Goal: Transaction & Acquisition: Purchase product/service

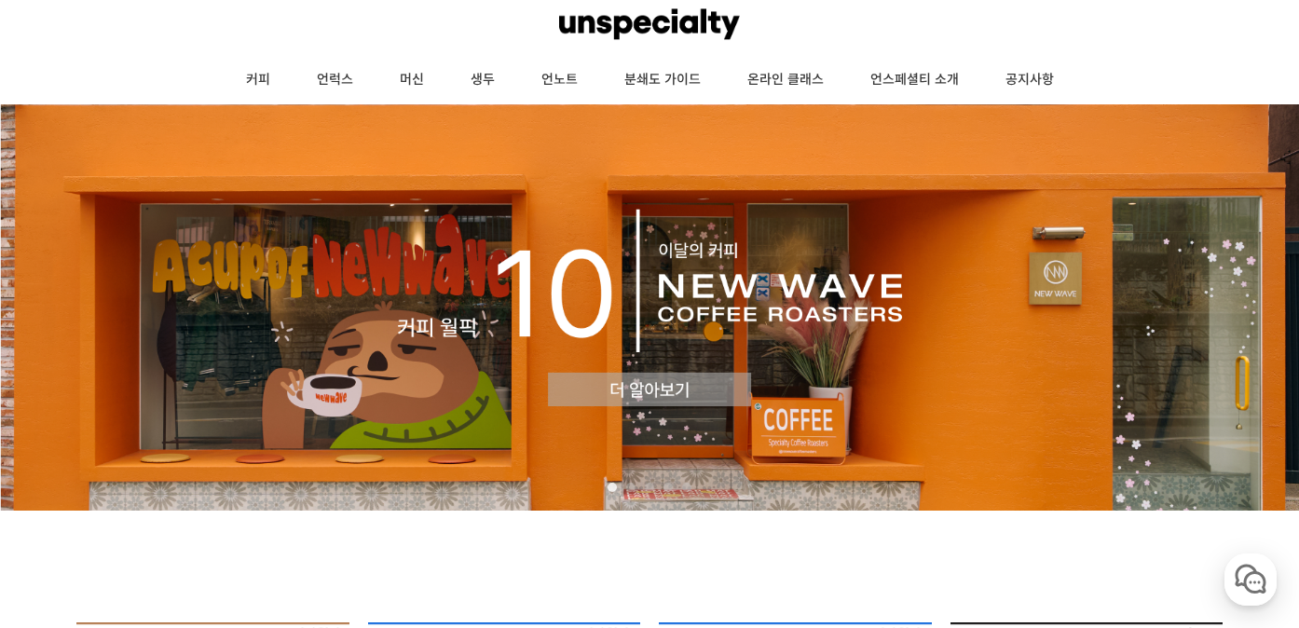
scroll to position [71, 0]
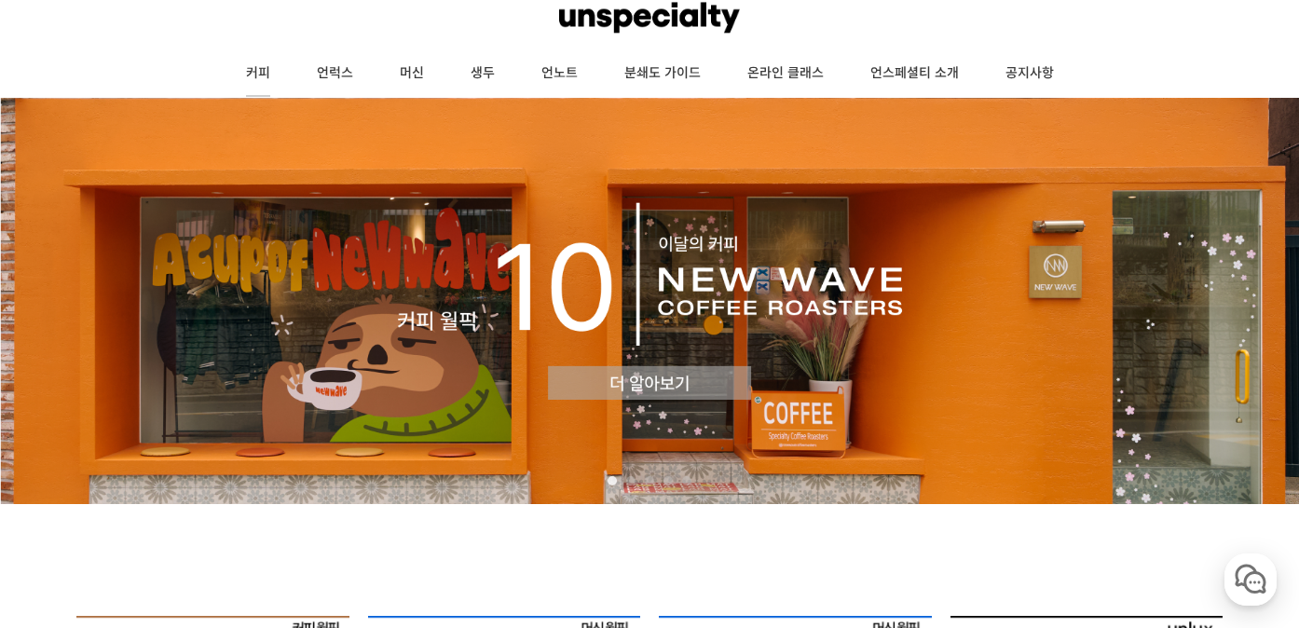
click at [255, 69] on link "커피" at bounding box center [258, 73] width 71 height 47
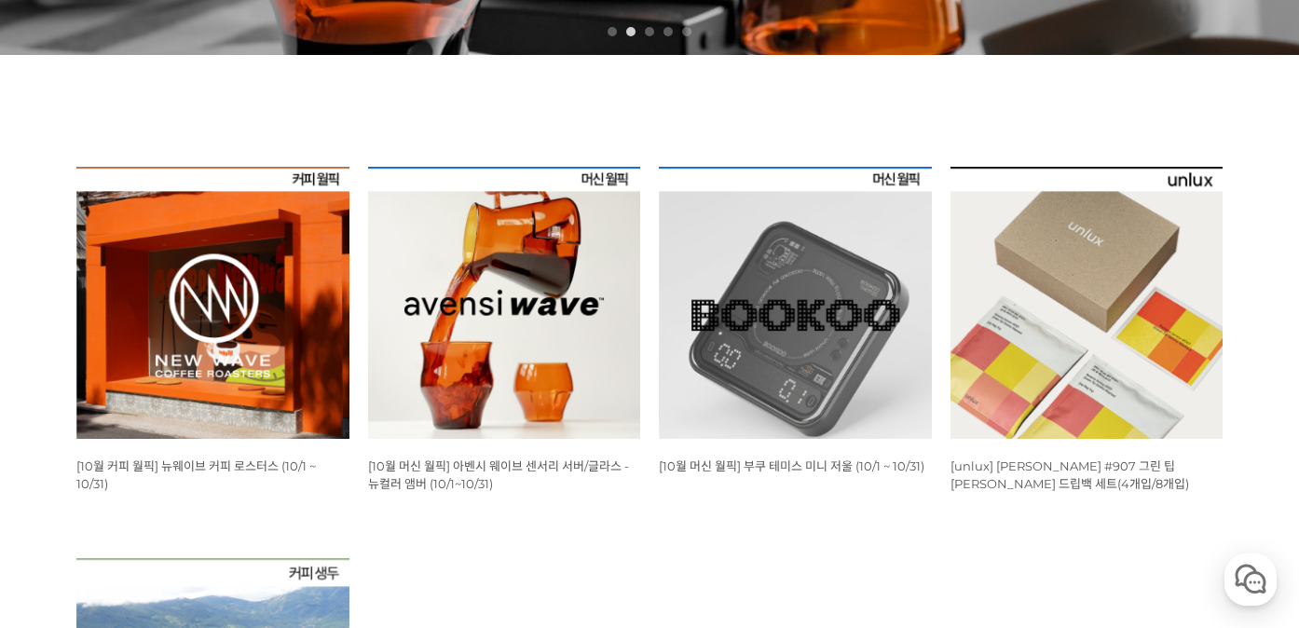
scroll to position [526, 0]
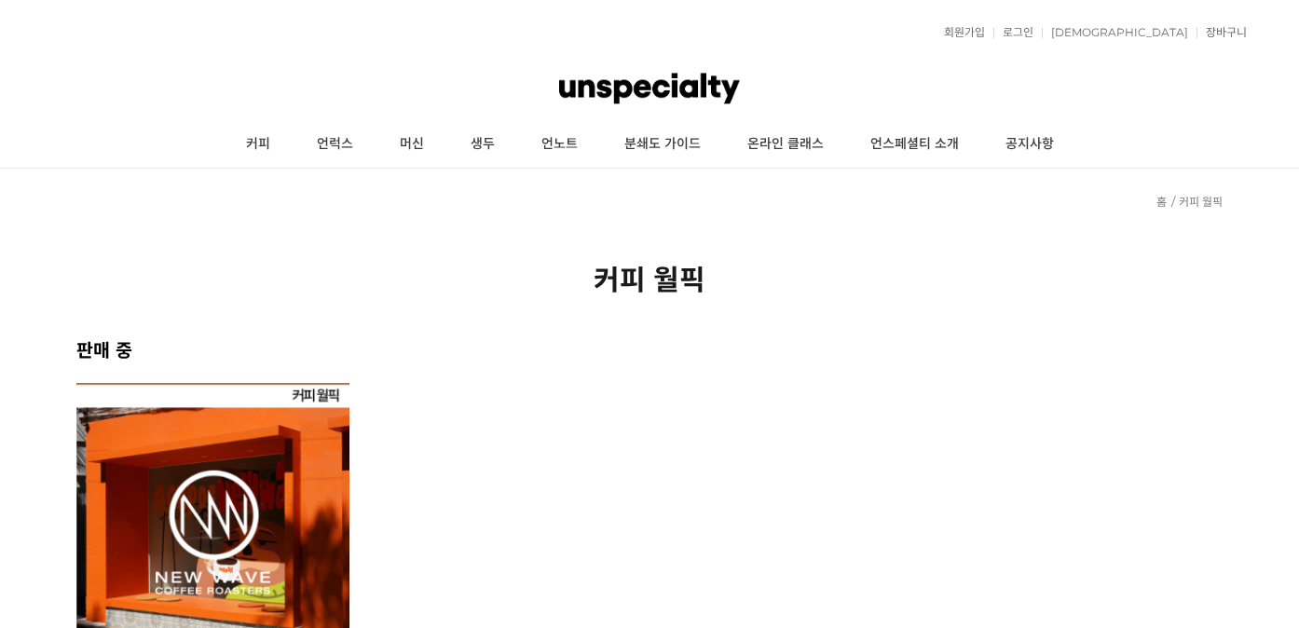
scroll to position [259, 0]
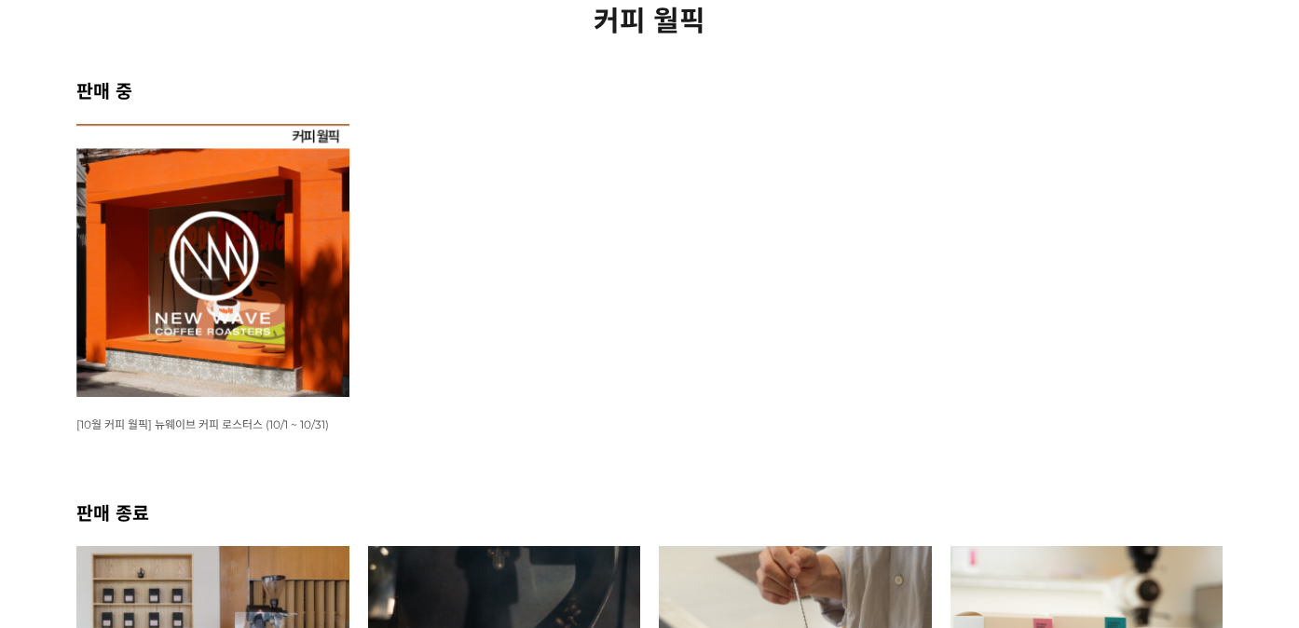
click at [246, 311] on img at bounding box center [212, 260] width 273 height 273
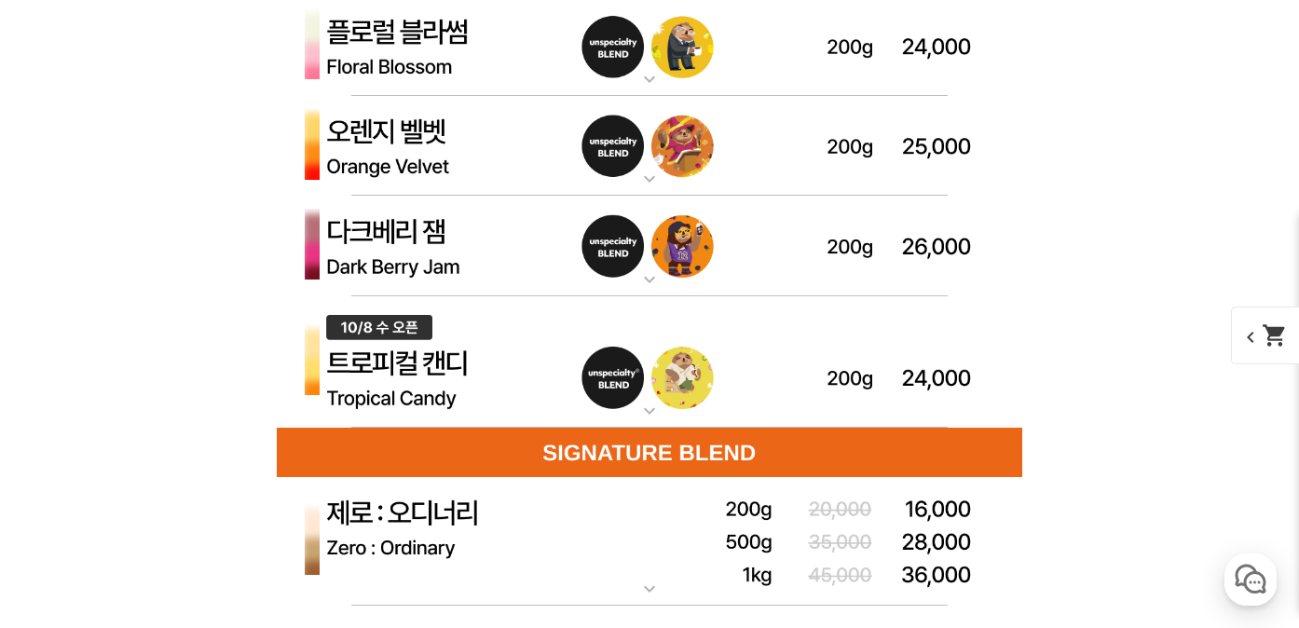
scroll to position [5350, 0]
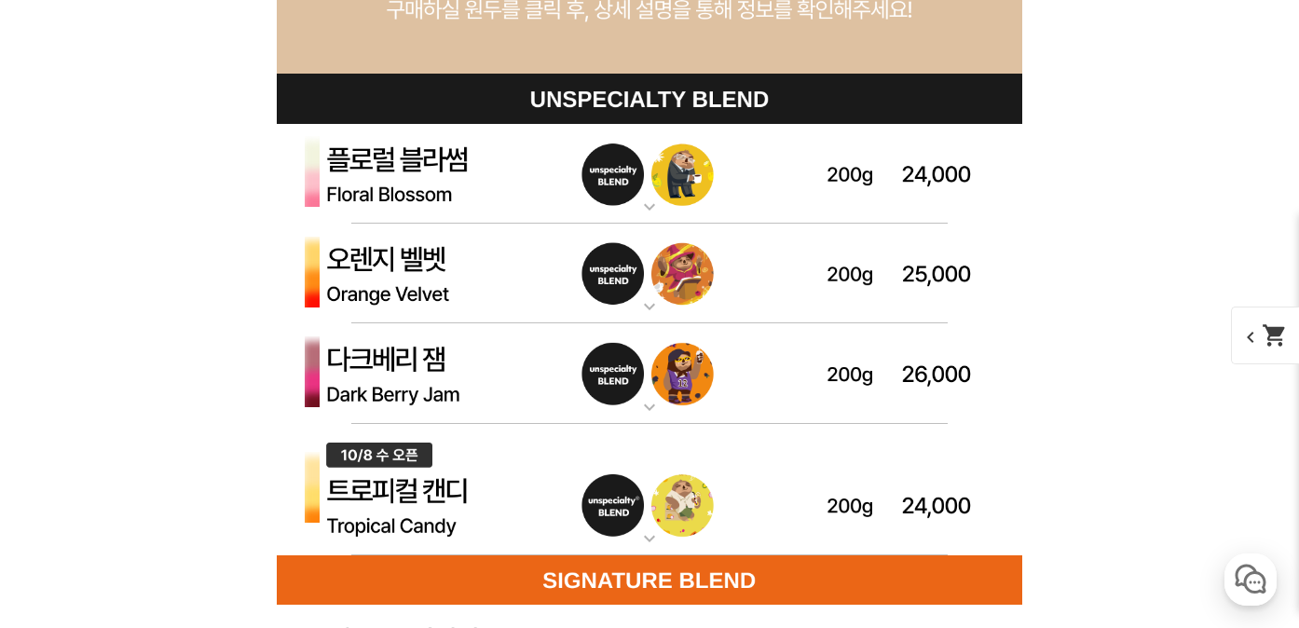
click at [424, 292] on img at bounding box center [649, 274] width 745 height 101
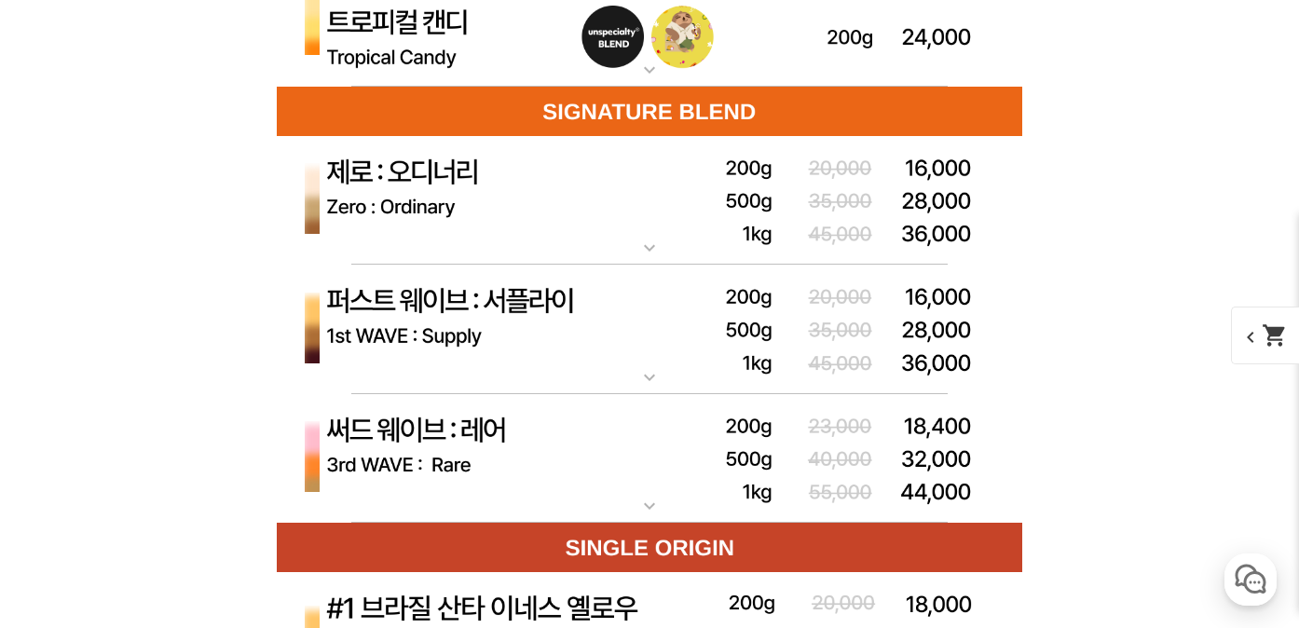
scroll to position [6754, 0]
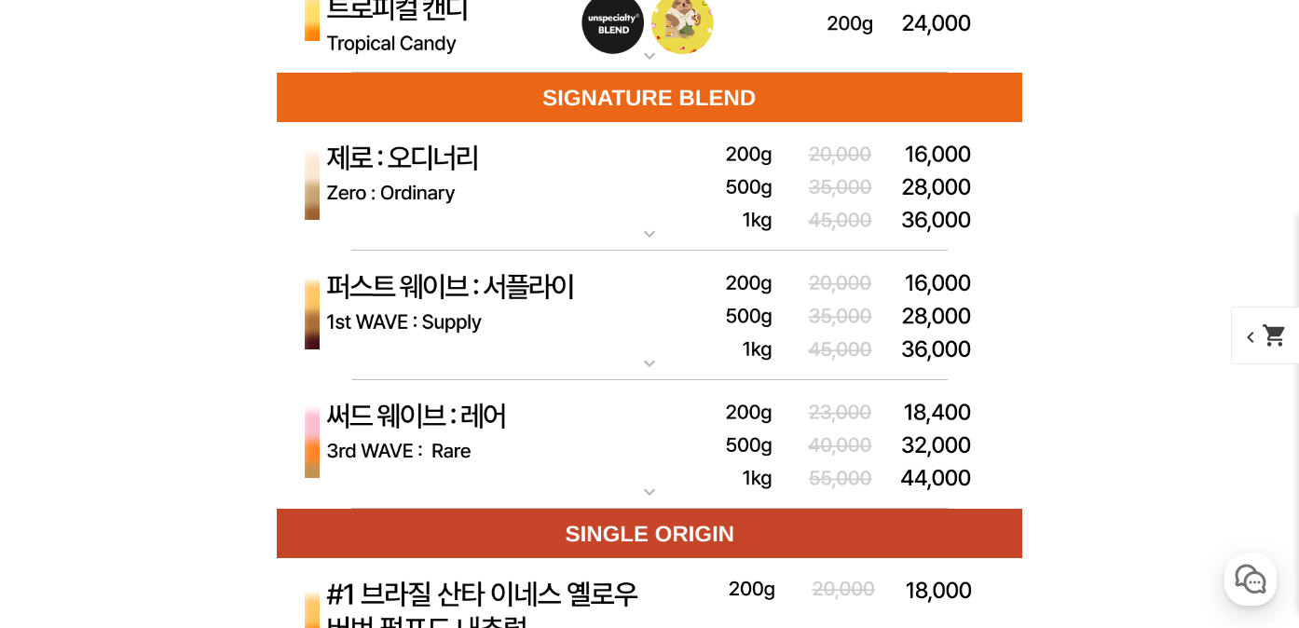
click at [564, 361] on img at bounding box center [649, 316] width 745 height 130
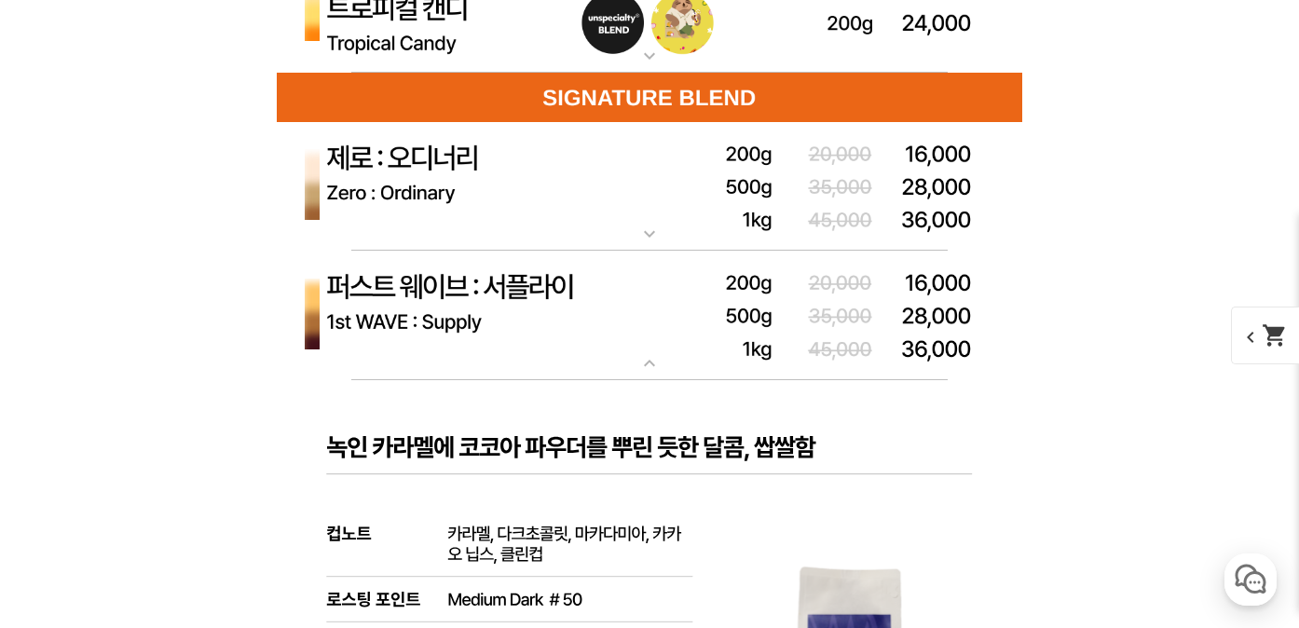
click at [497, 226] on img at bounding box center [649, 187] width 745 height 130
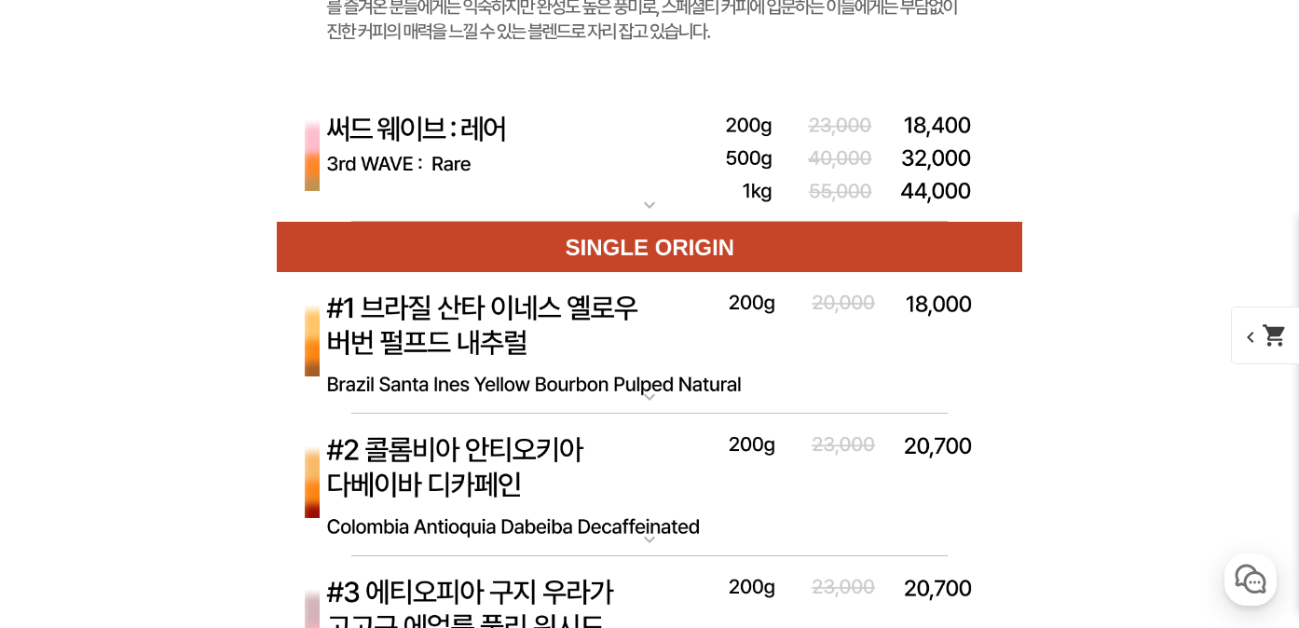
scroll to position [9060, 0]
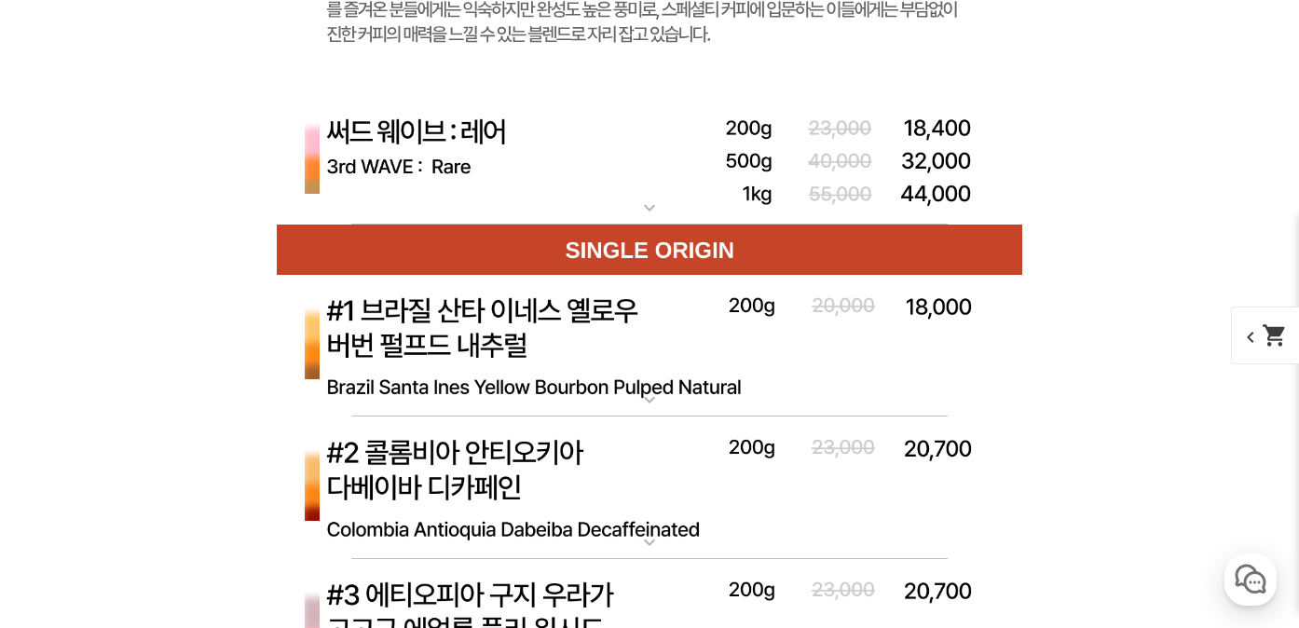
click at [575, 125] on img at bounding box center [649, 161] width 745 height 130
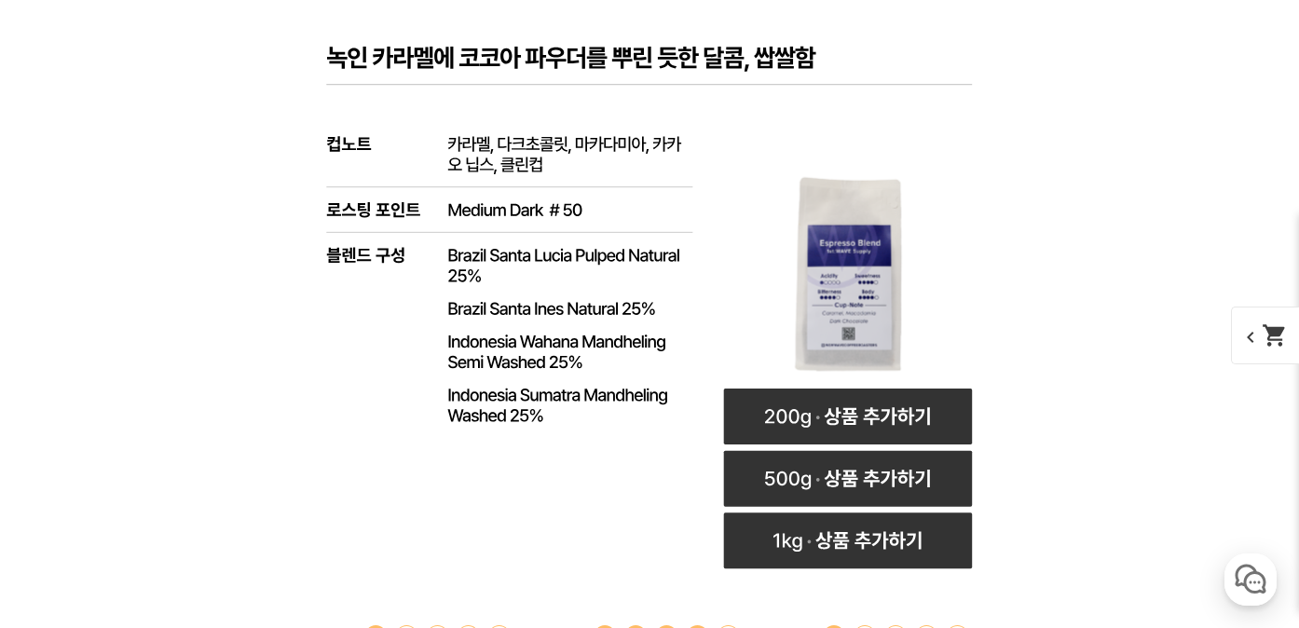
scroll to position [8175, 0]
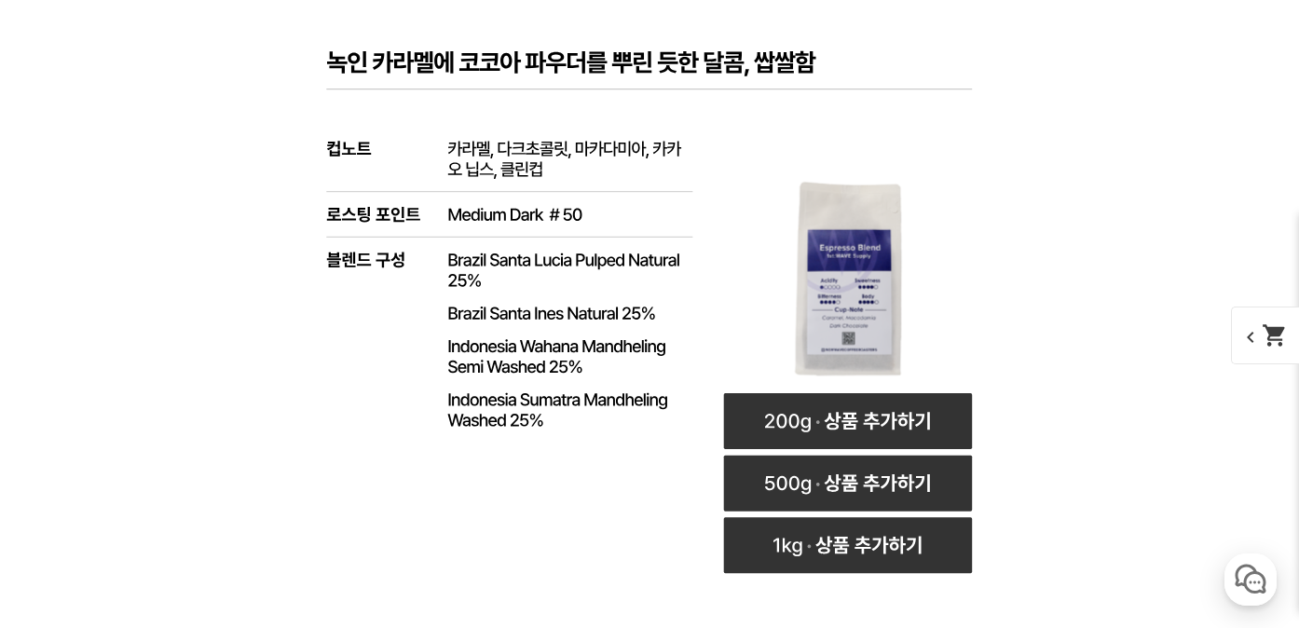
click at [857, 272] on rect at bounding box center [848, 263] width 249 height 249
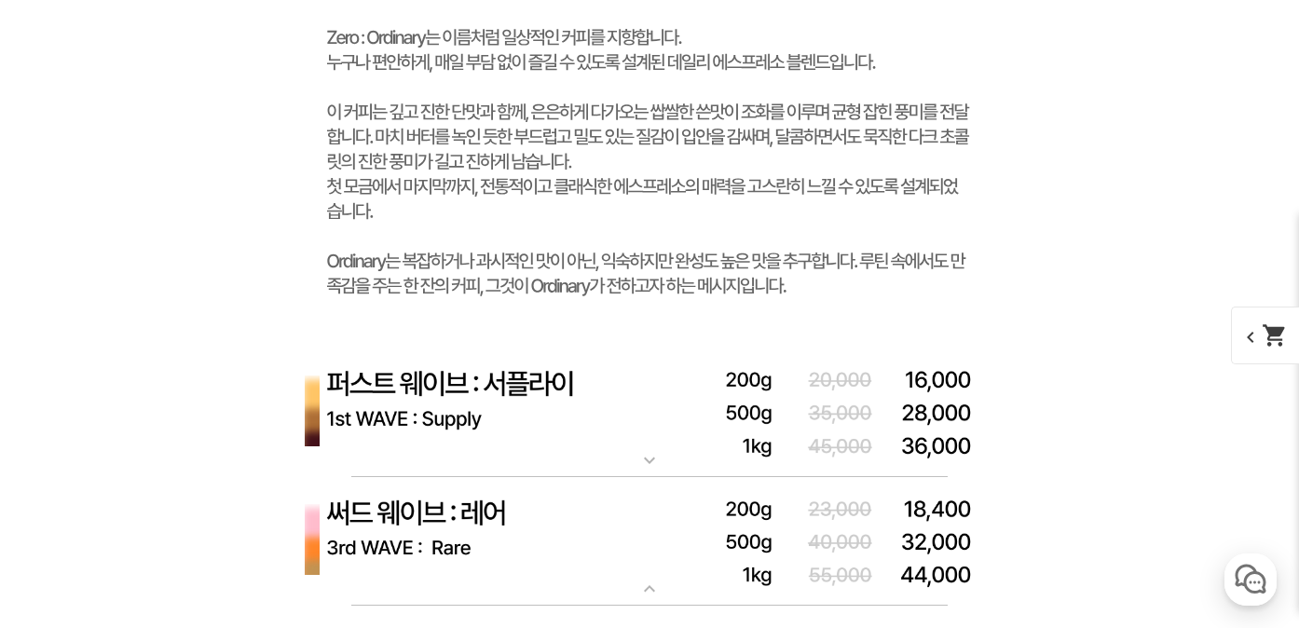
scroll to position [7744, 0]
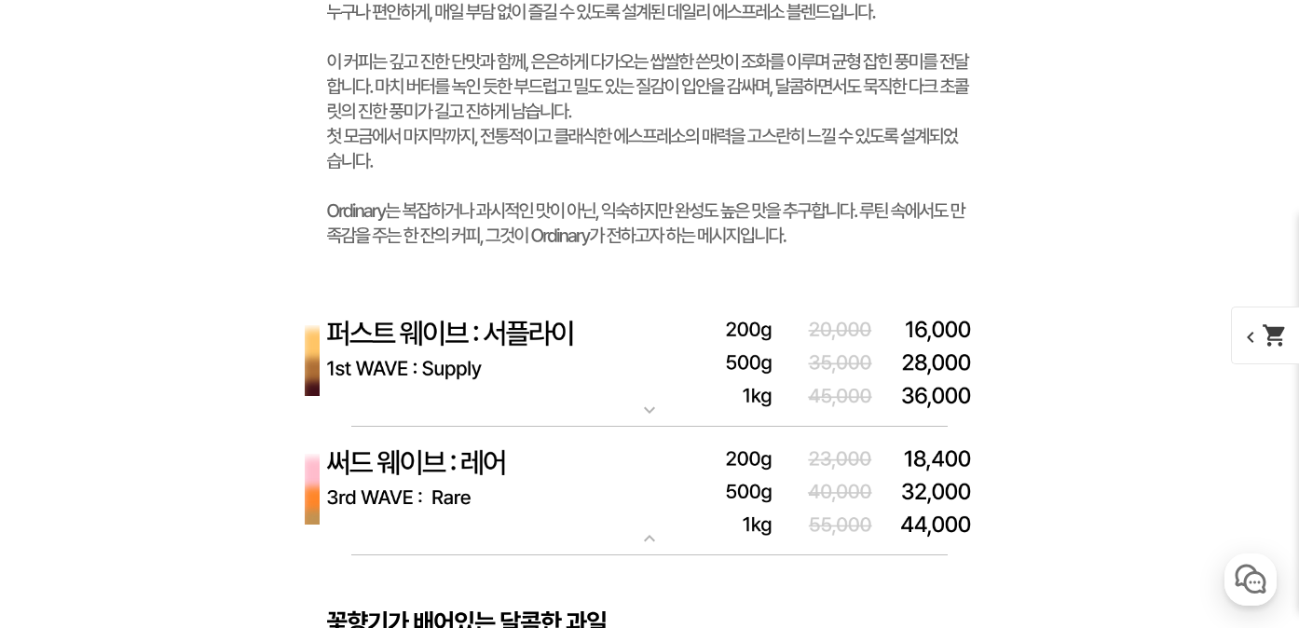
click at [554, 377] on img at bounding box center [649, 362] width 745 height 130
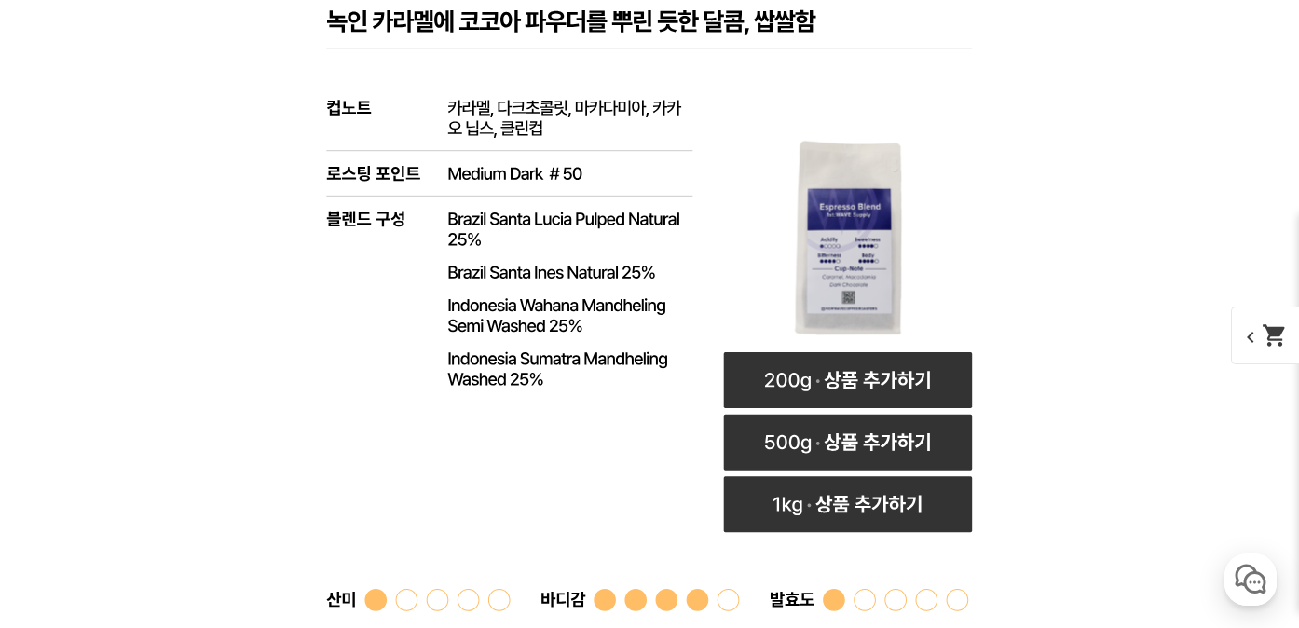
scroll to position [8269, 0]
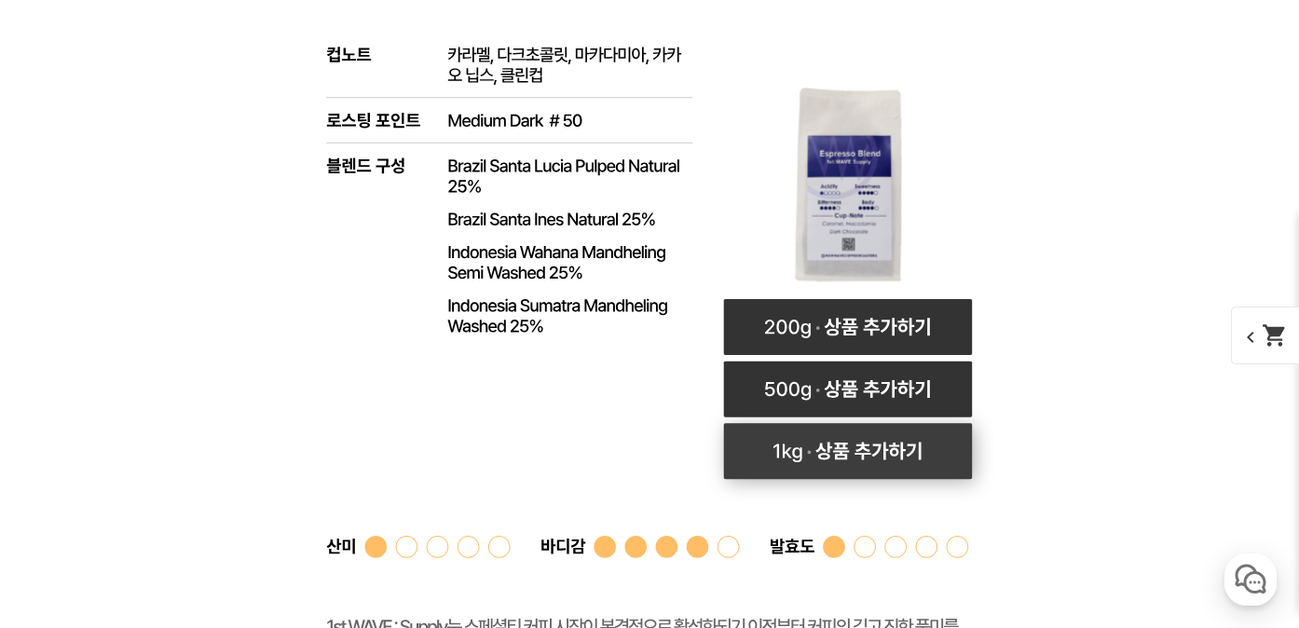
click at [875, 459] on rect at bounding box center [848, 451] width 249 height 56
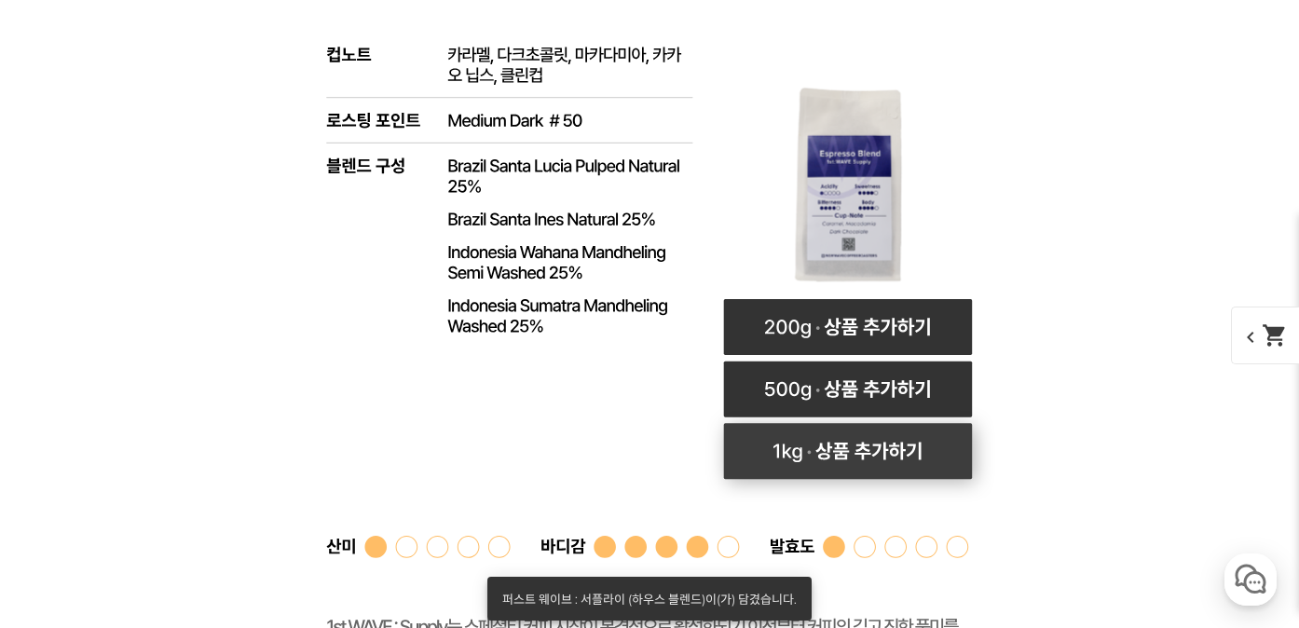
select select "퍼스트 웨이브 : 서플라이 (하우스 블렌드)"
select select "1kg"
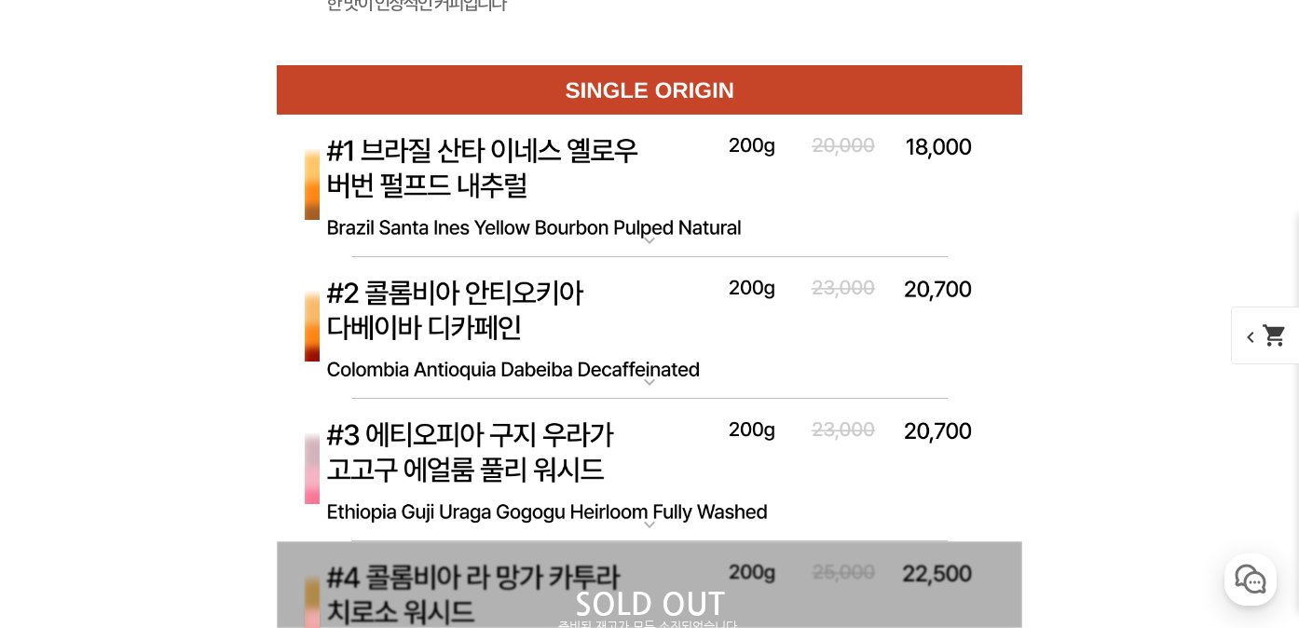
scroll to position [10228, 0]
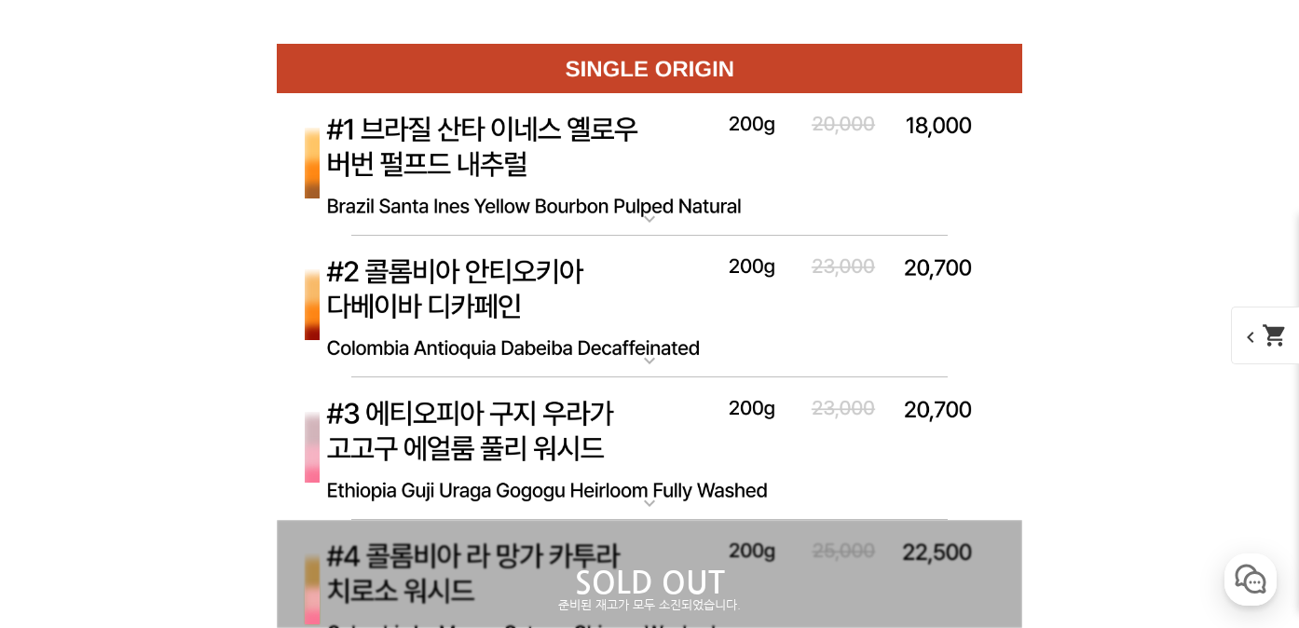
click at [541, 465] on img at bounding box center [649, 449] width 745 height 144
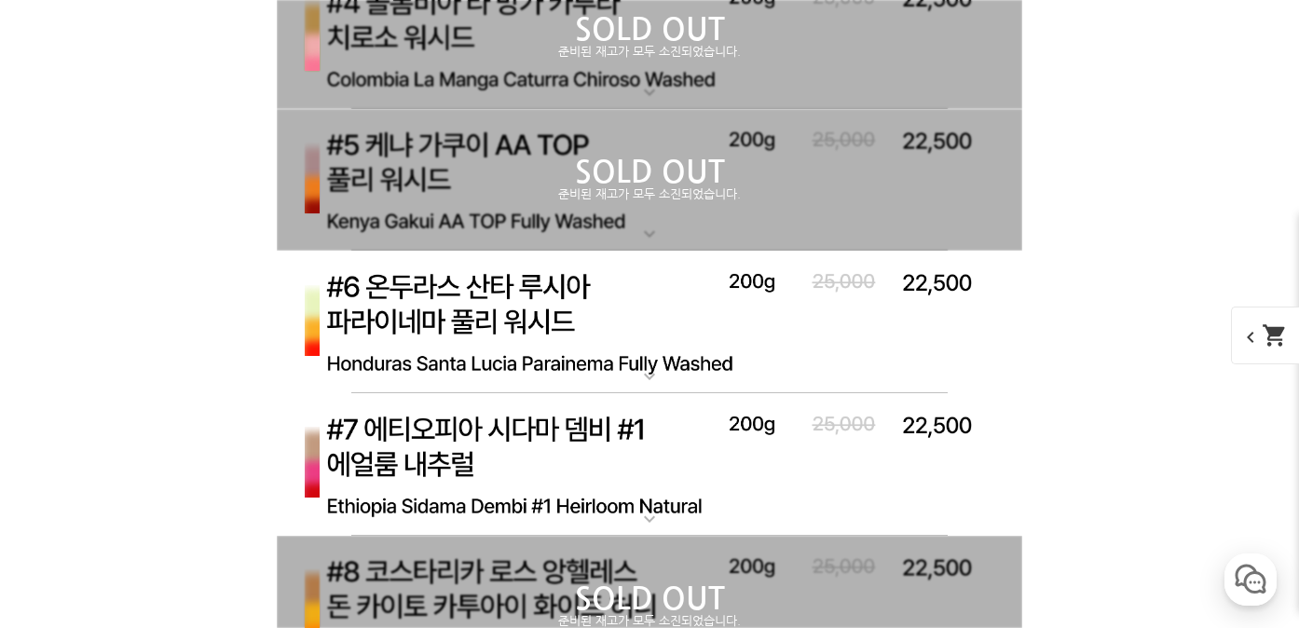
scroll to position [11632, 0]
click at [502, 309] on img at bounding box center [649, 322] width 745 height 144
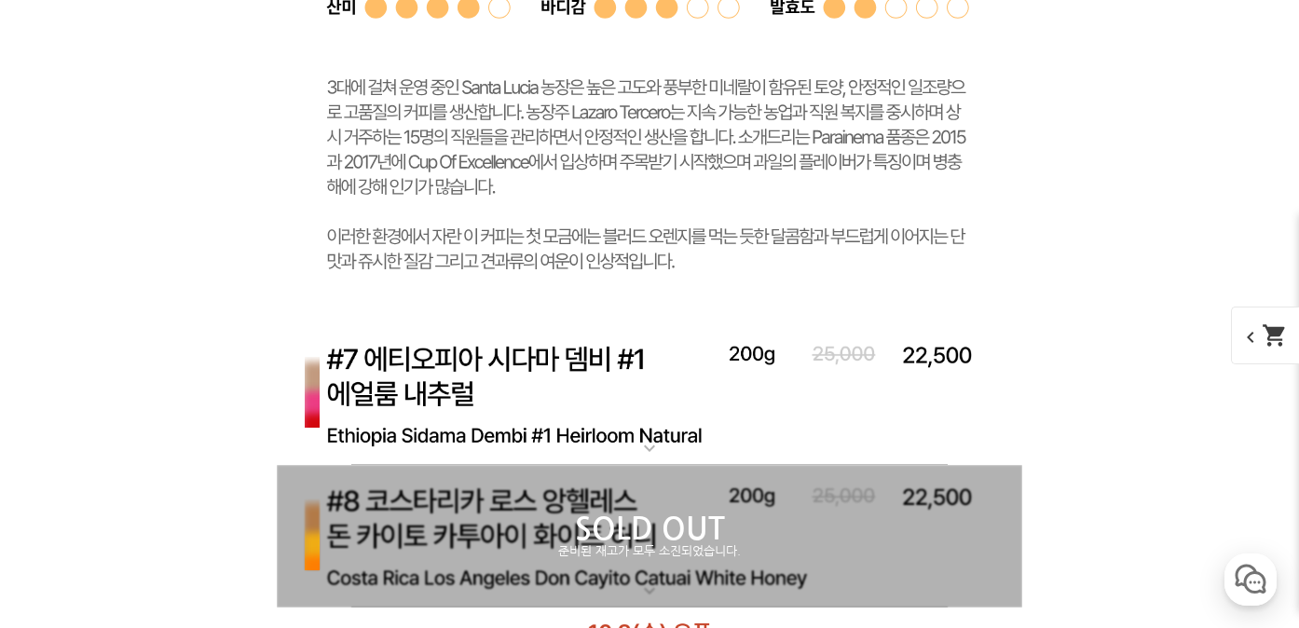
scroll to position [12685, 0]
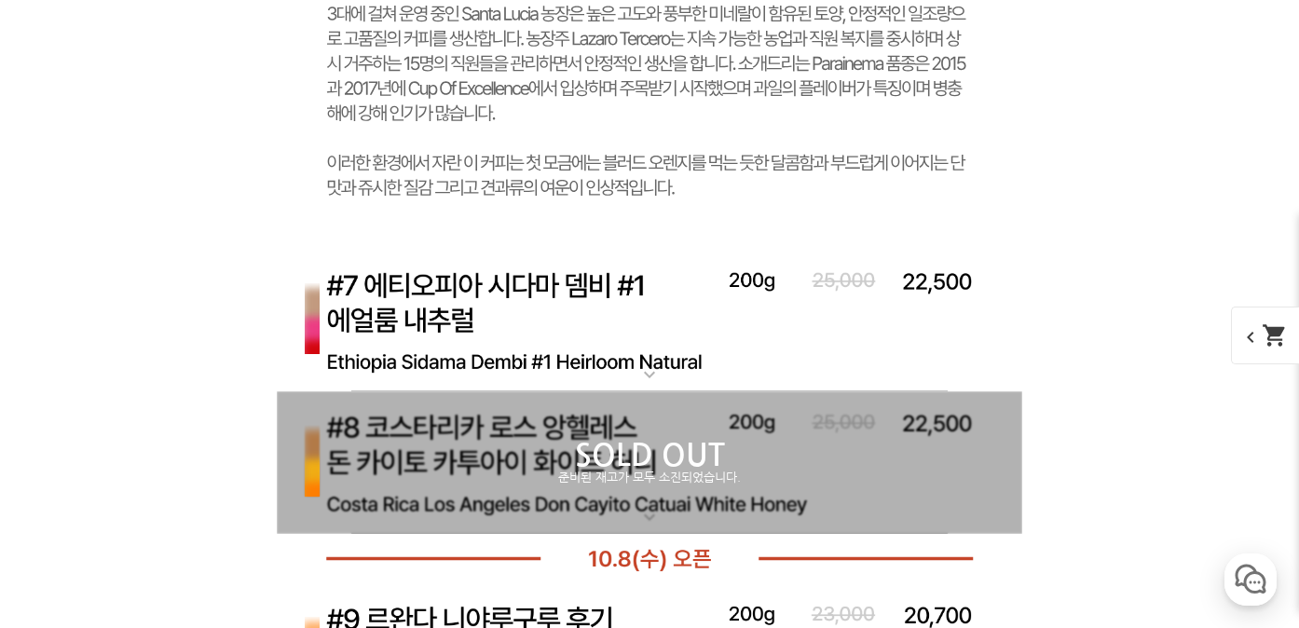
click at [502, 350] on img at bounding box center [649, 322] width 745 height 144
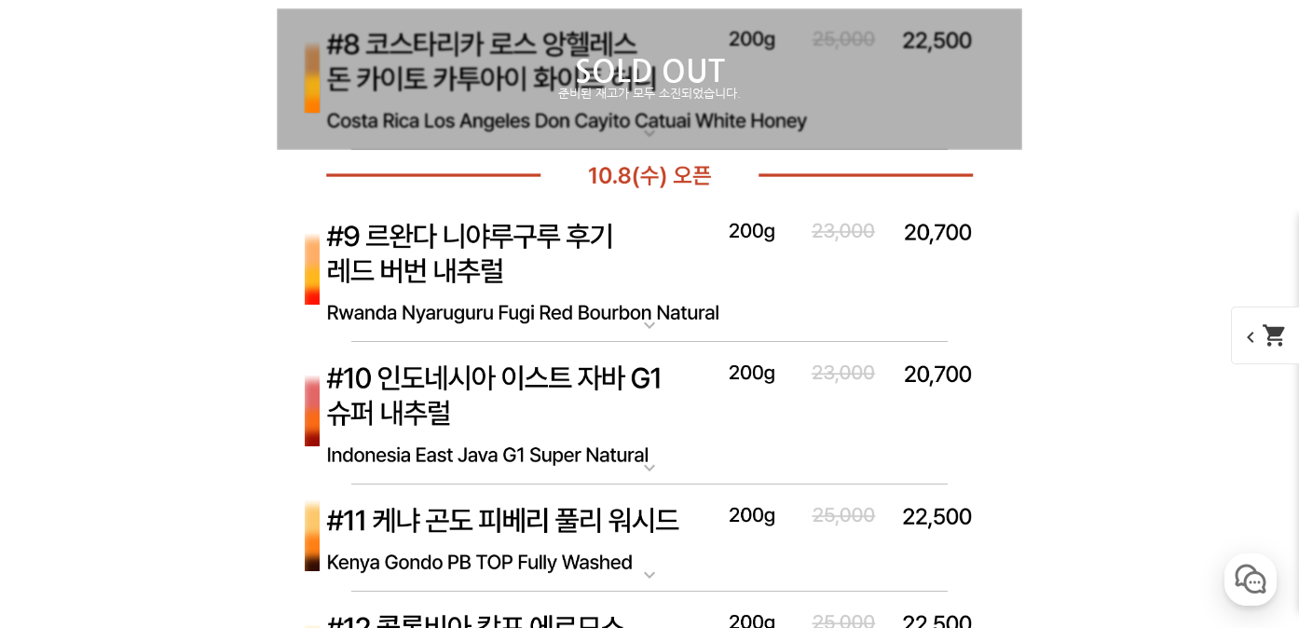
scroll to position [14035, 0]
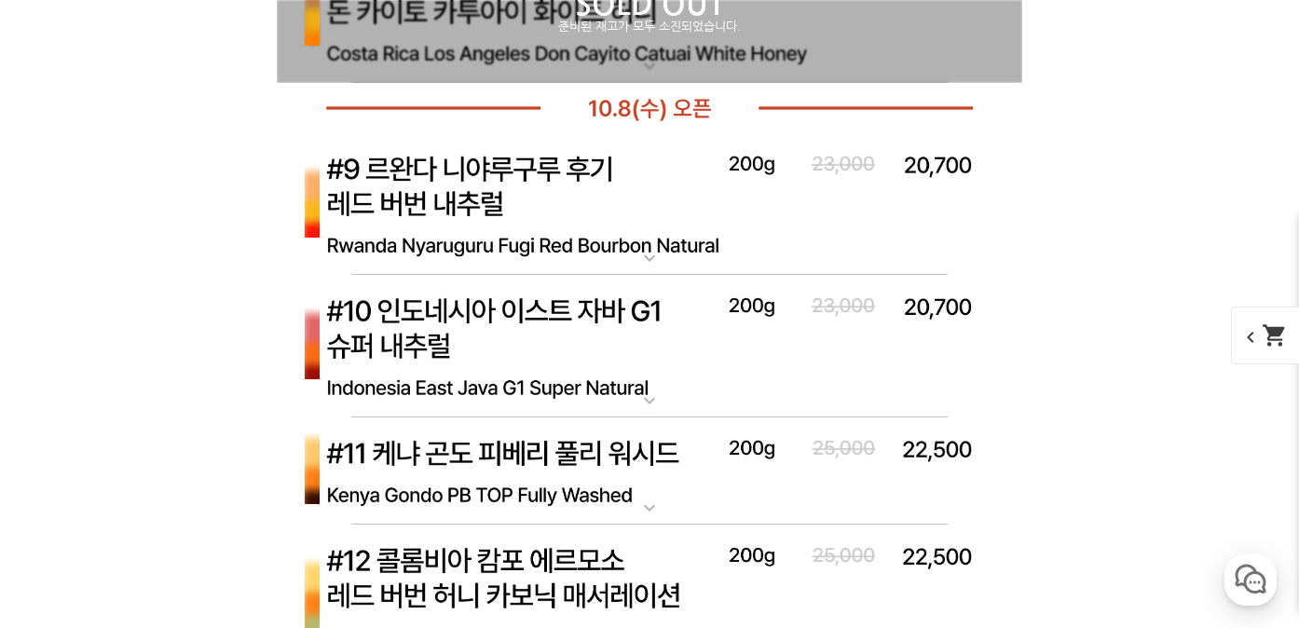
click at [511, 258] on img at bounding box center [649, 205] width 745 height 144
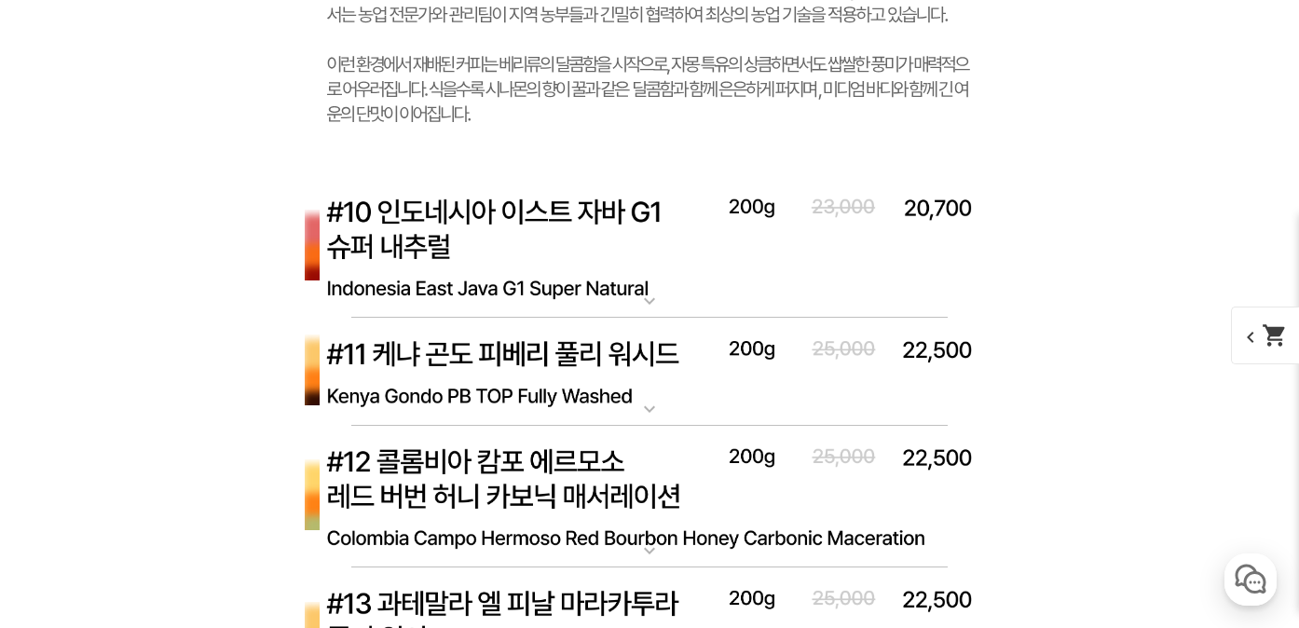
scroll to position [15088, 0]
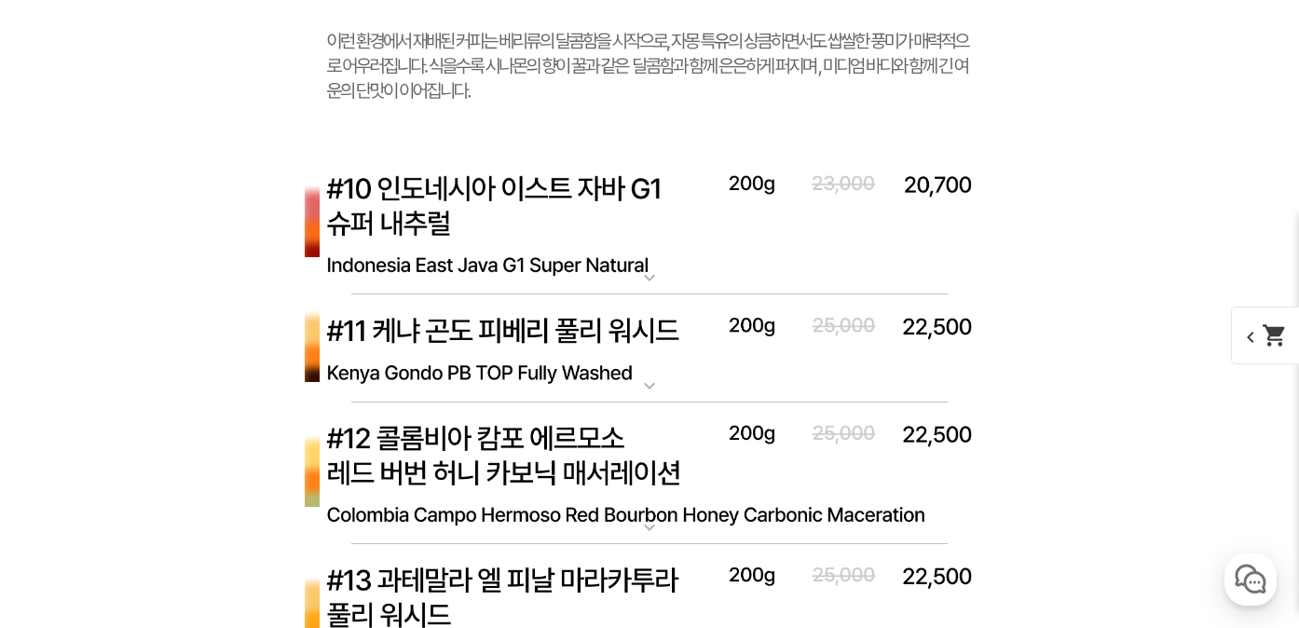
click at [511, 258] on img at bounding box center [649, 225] width 745 height 144
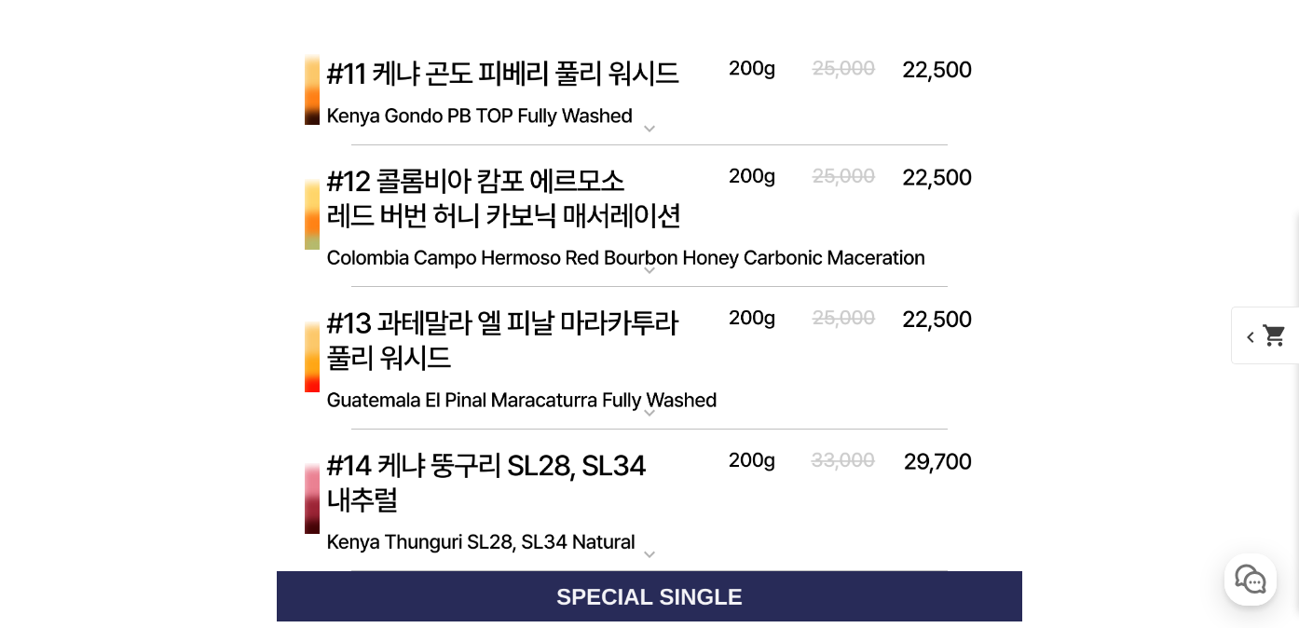
scroll to position [16185, 0]
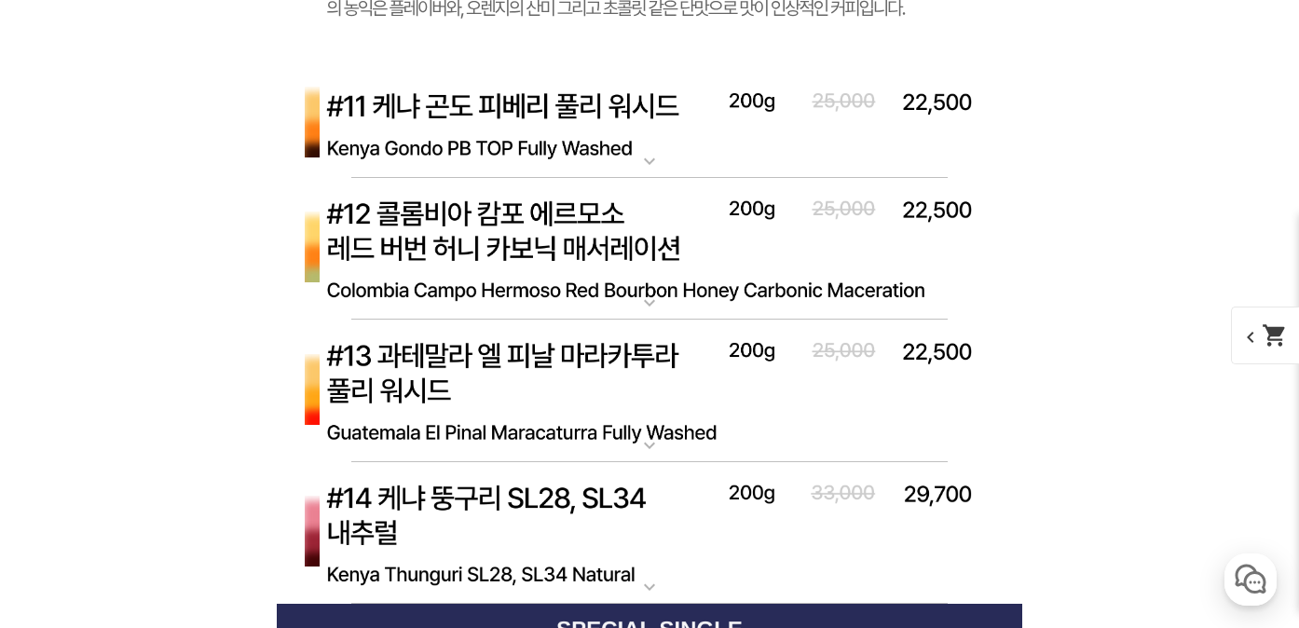
click at [506, 154] on img at bounding box center [649, 124] width 745 height 108
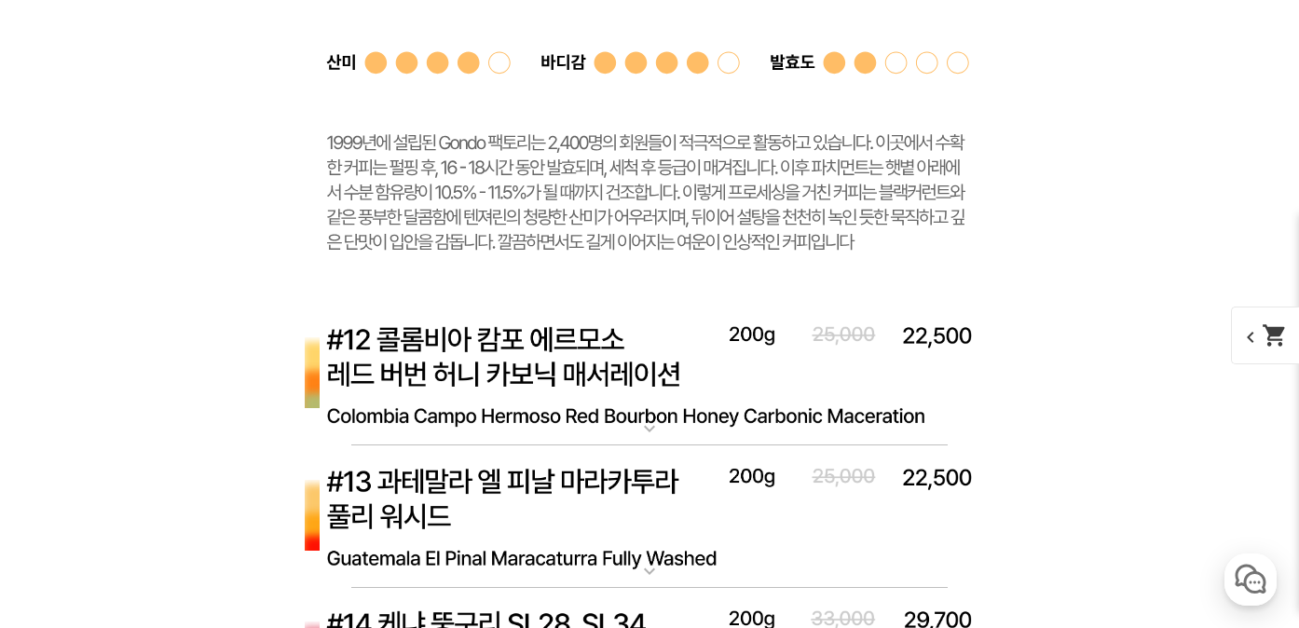
scroll to position [17064, 0]
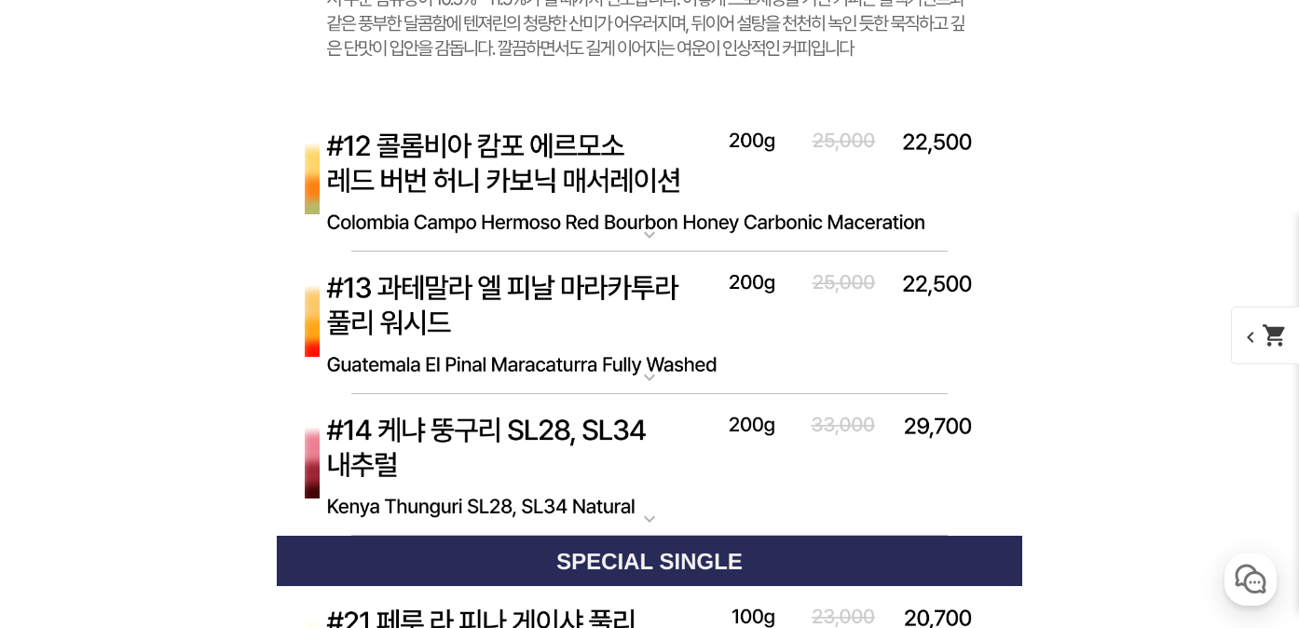
click at [506, 154] on img at bounding box center [649, 182] width 745 height 144
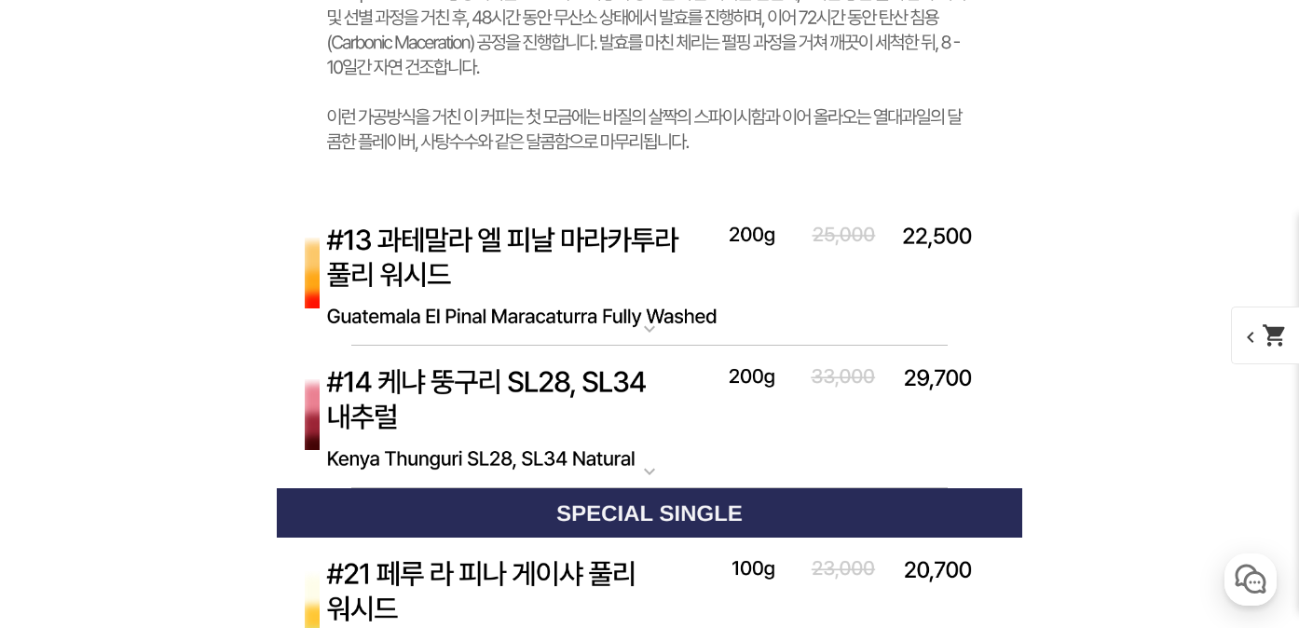
scroll to position [18059, 0]
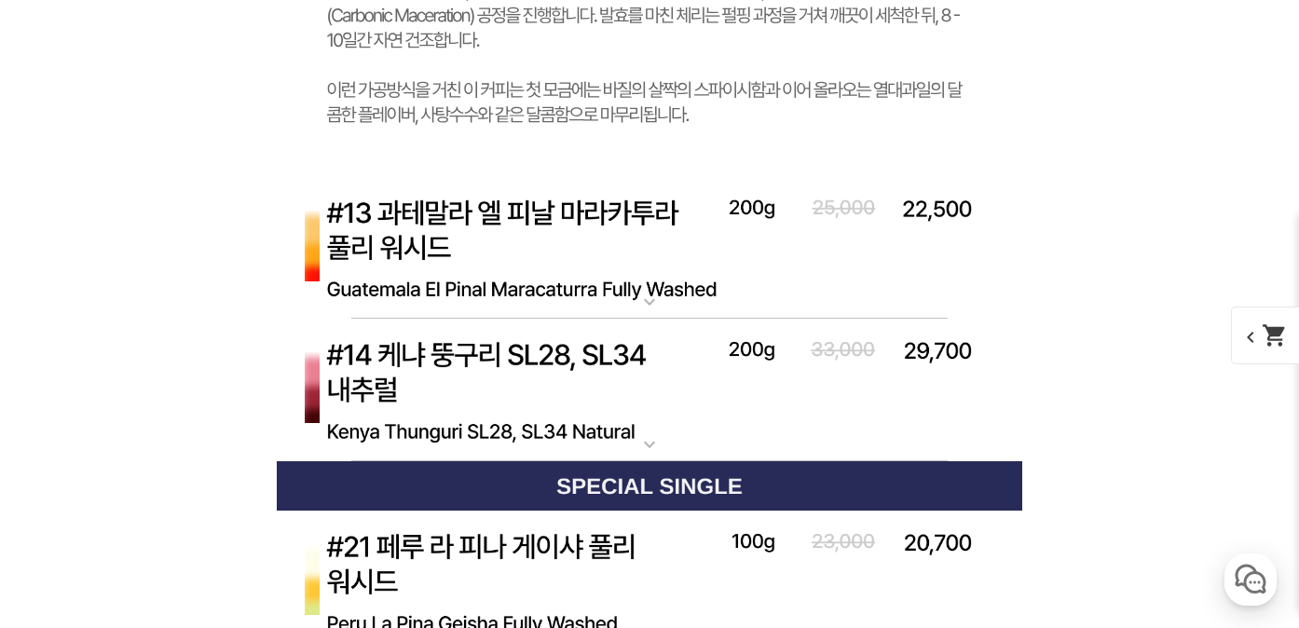
click at [514, 218] on img at bounding box center [649, 249] width 745 height 144
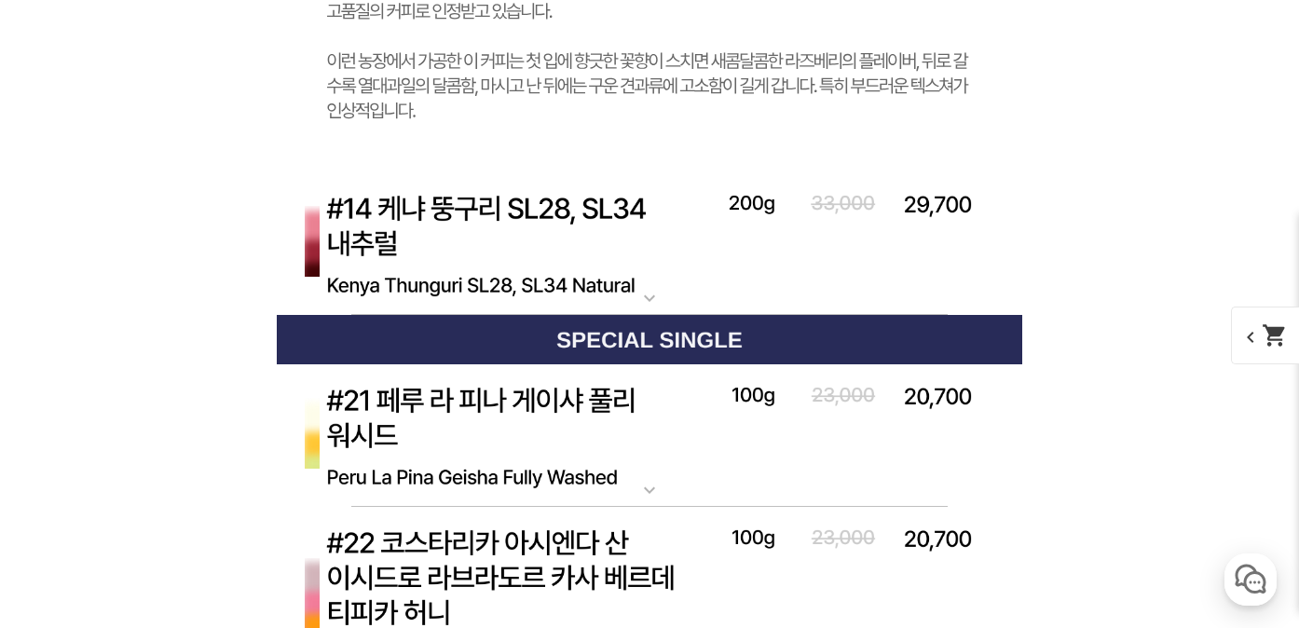
scroll to position [19186, 0]
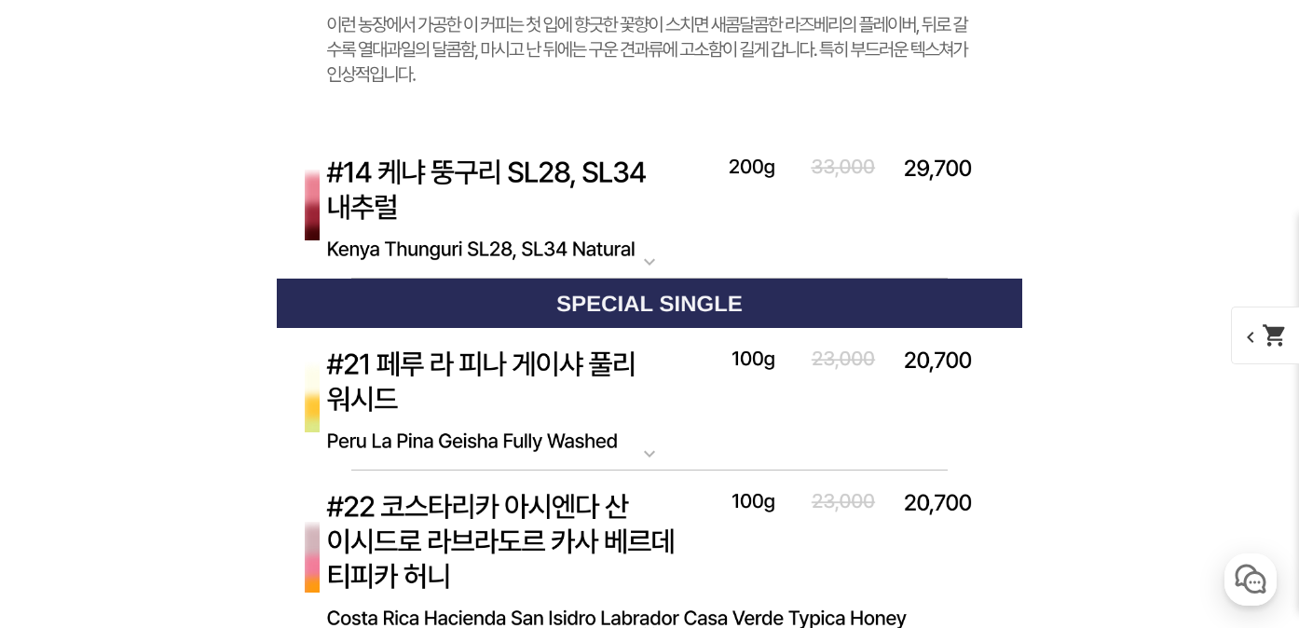
click at [514, 218] on img at bounding box center [649, 208] width 745 height 144
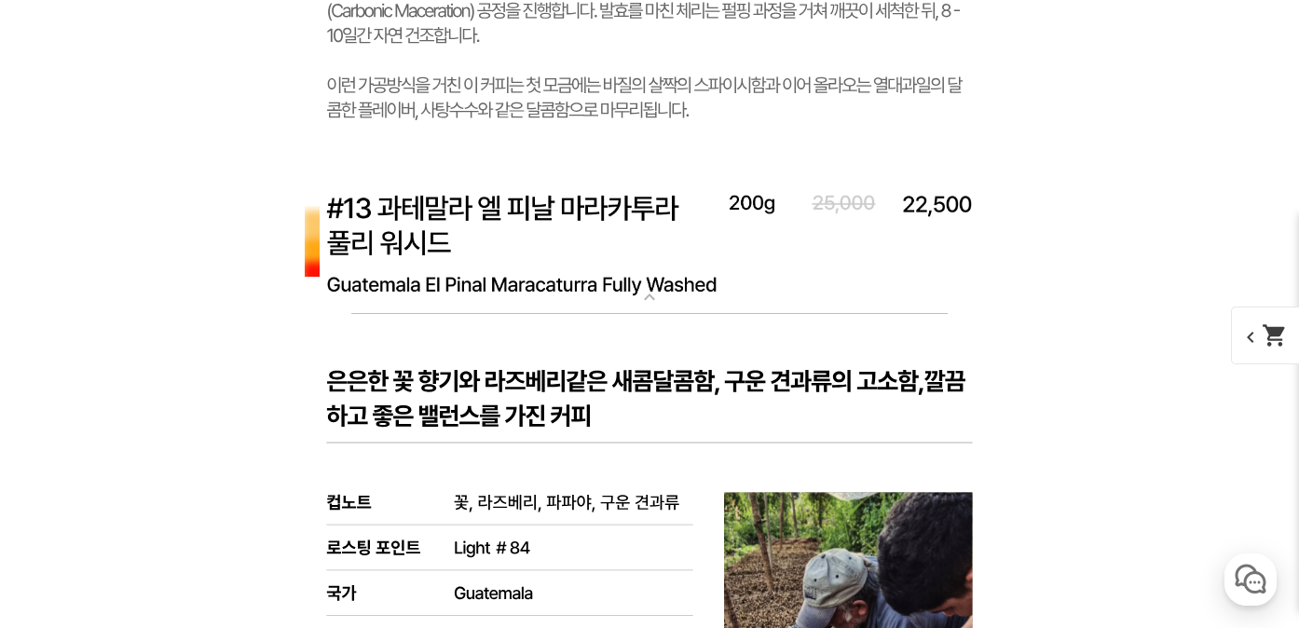
scroll to position [18049, 0]
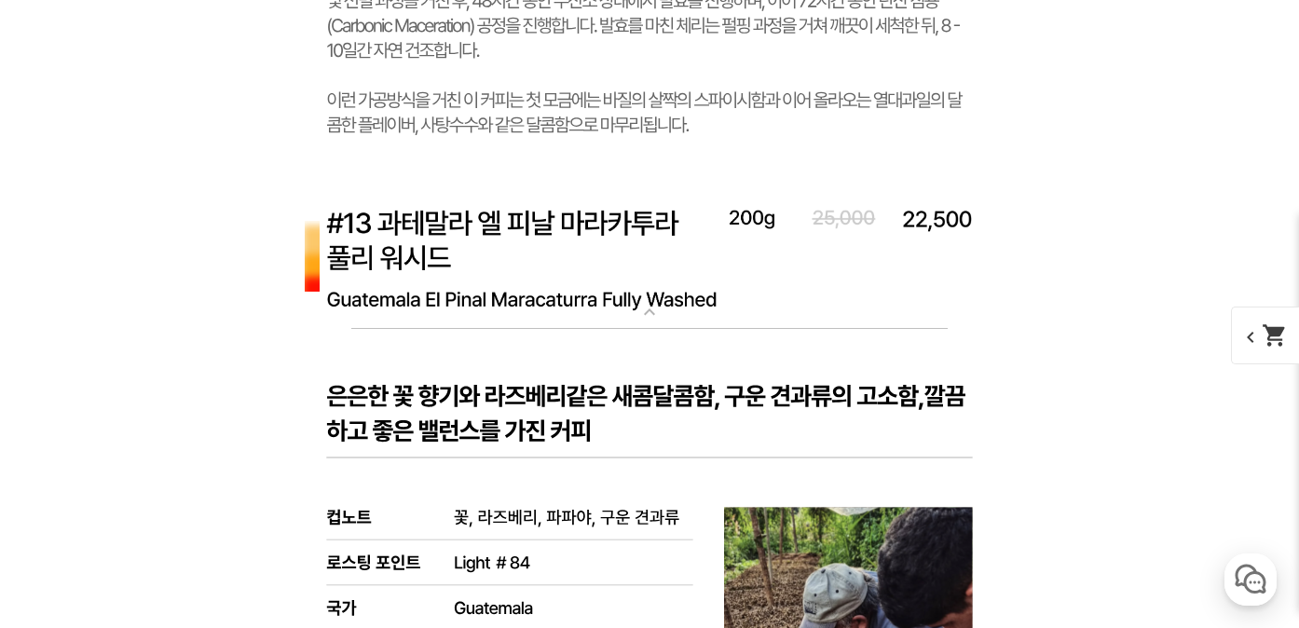
click at [522, 250] on img at bounding box center [649, 259] width 745 height 144
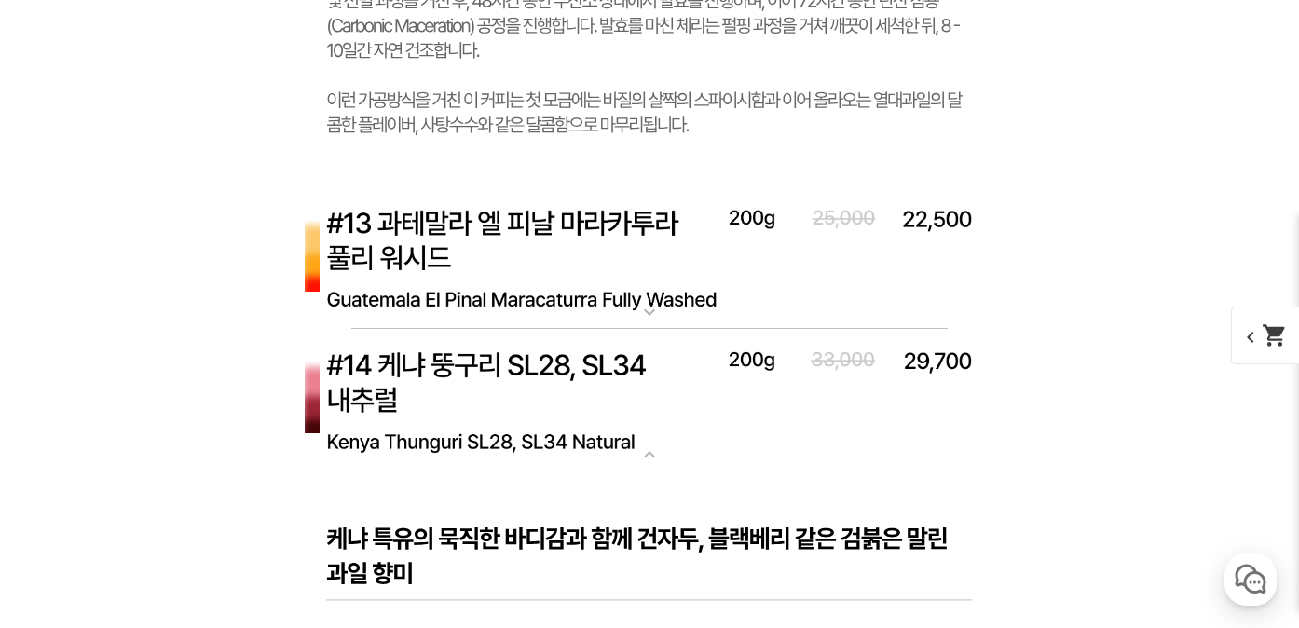
click at [566, 287] on img at bounding box center [649, 259] width 745 height 144
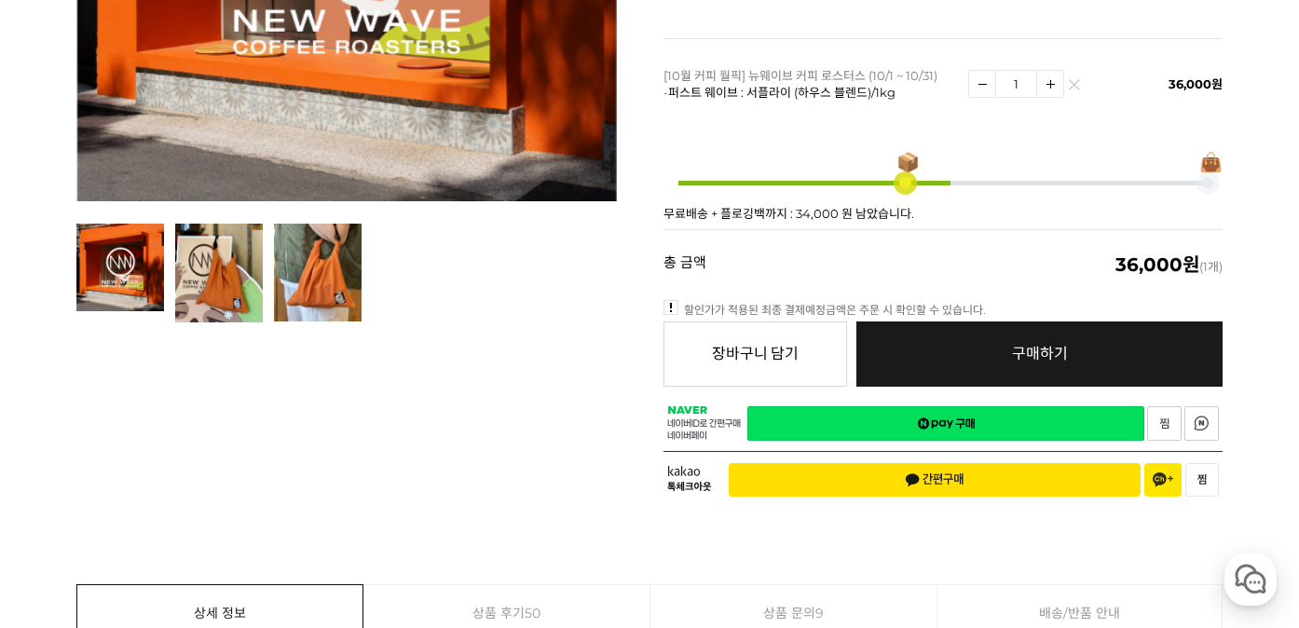
scroll to position [618, 0]
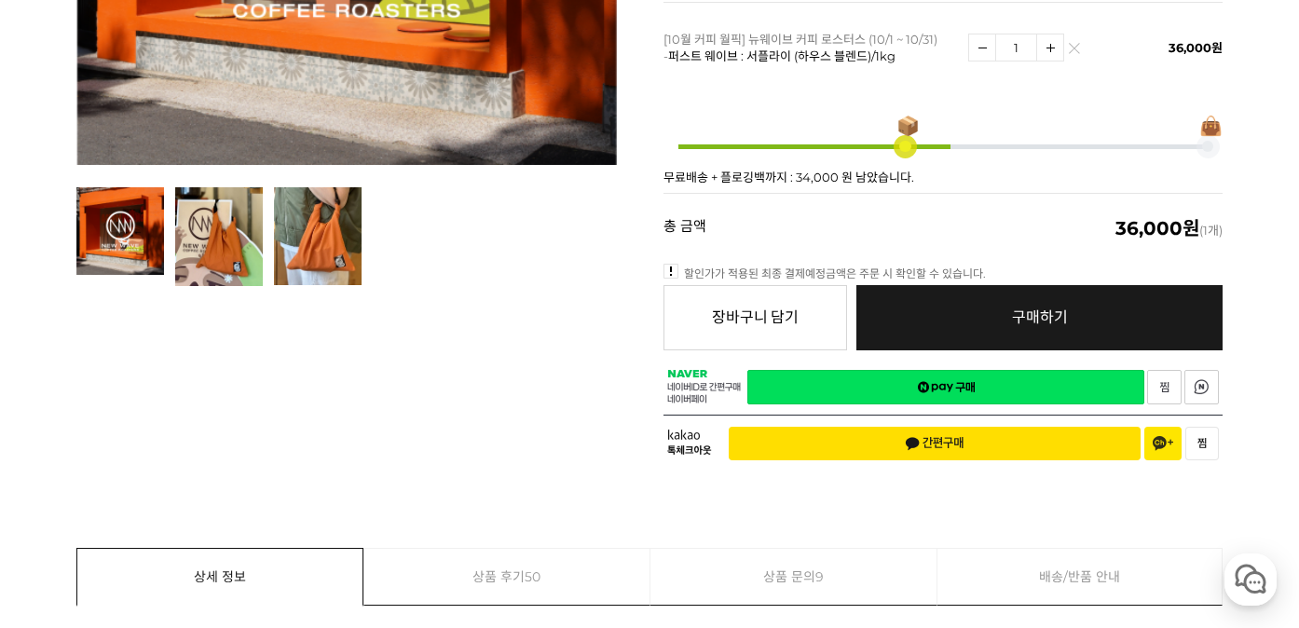
click at [1045, 308] on span "구매하기" at bounding box center [1040, 317] width 56 height 18
click at [1031, 308] on span "구매하기" at bounding box center [1040, 317] width 56 height 18
click at [948, 436] on span "간편구매" at bounding box center [935, 443] width 60 height 15
click at [1109, 34] on td "1" at bounding box center [1044, 47] width 153 height 90
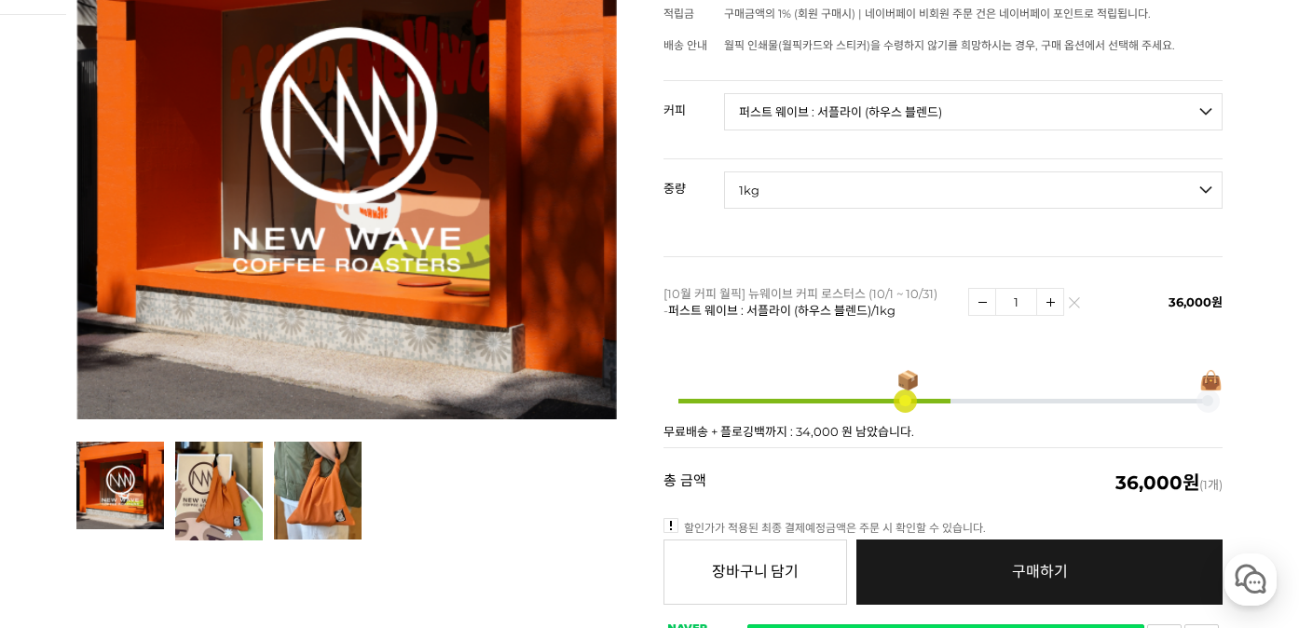
scroll to position [437, 0]
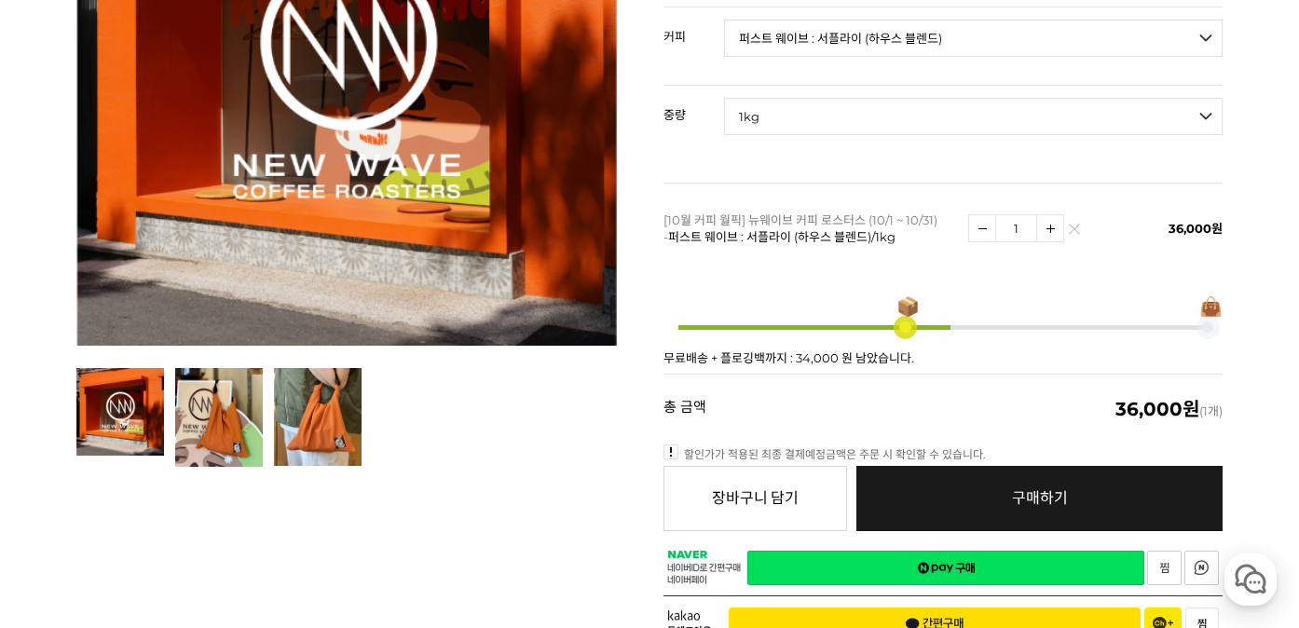
click at [1010, 470] on link "구매하기 예약주문 REGULAR DELIVERY" at bounding box center [1039, 498] width 366 height 65
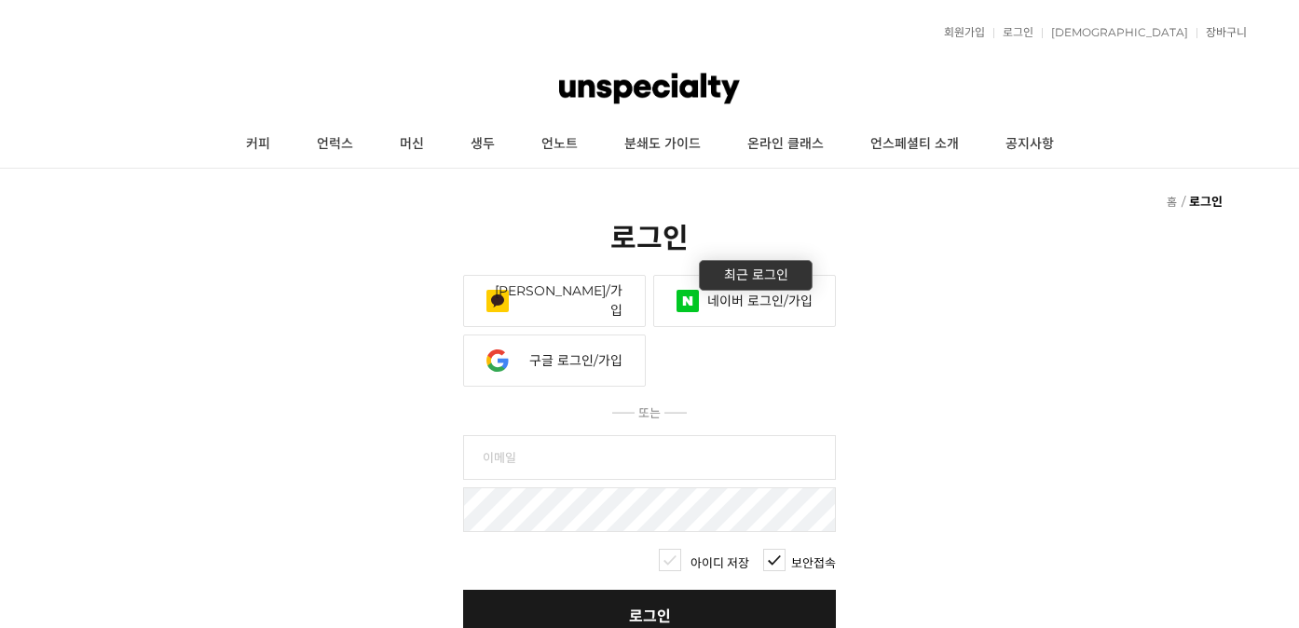
click at [692, 435] on input "text" at bounding box center [649, 457] width 373 height 45
click at [883, 403] on div "⸺ 또는 ⸺" at bounding box center [649, 412] width 1299 height 18
click at [752, 275] on link "네이버 로그인/가입" at bounding box center [744, 301] width 183 height 52
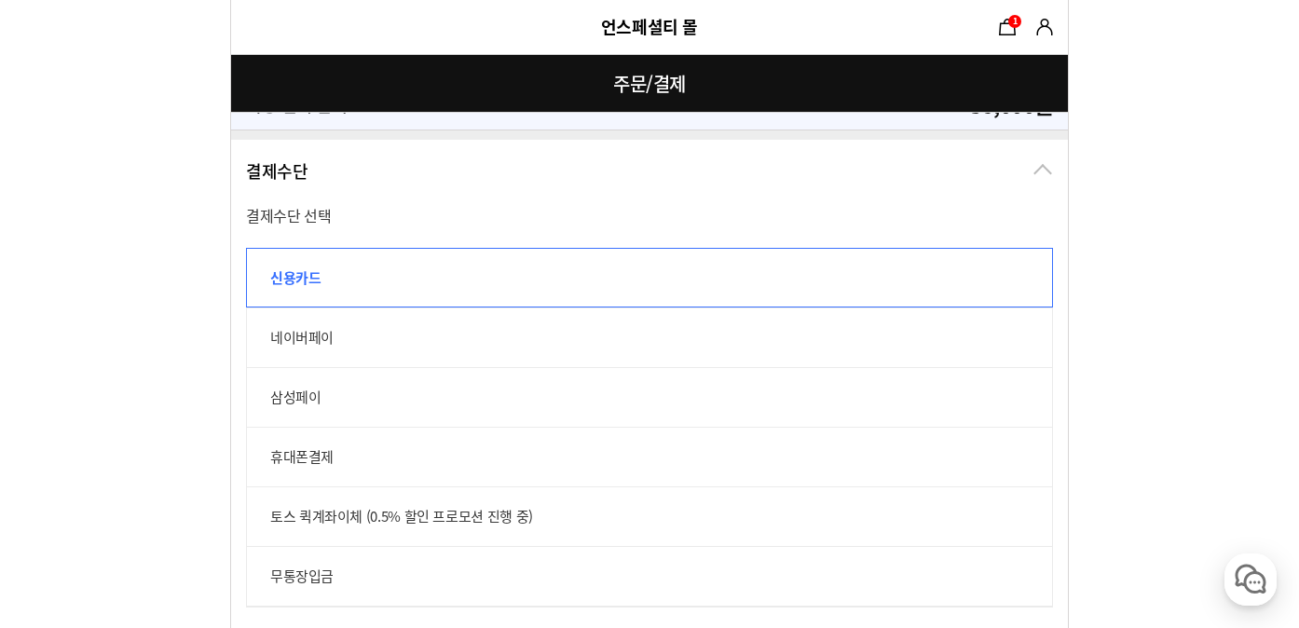
scroll to position [1082, 0]
click at [829, 357] on label "네이버페이" at bounding box center [649, 335] width 807 height 60
click at [267, 325] on input "네이버페이" at bounding box center [256, 315] width 21 height 21
radio input "true"
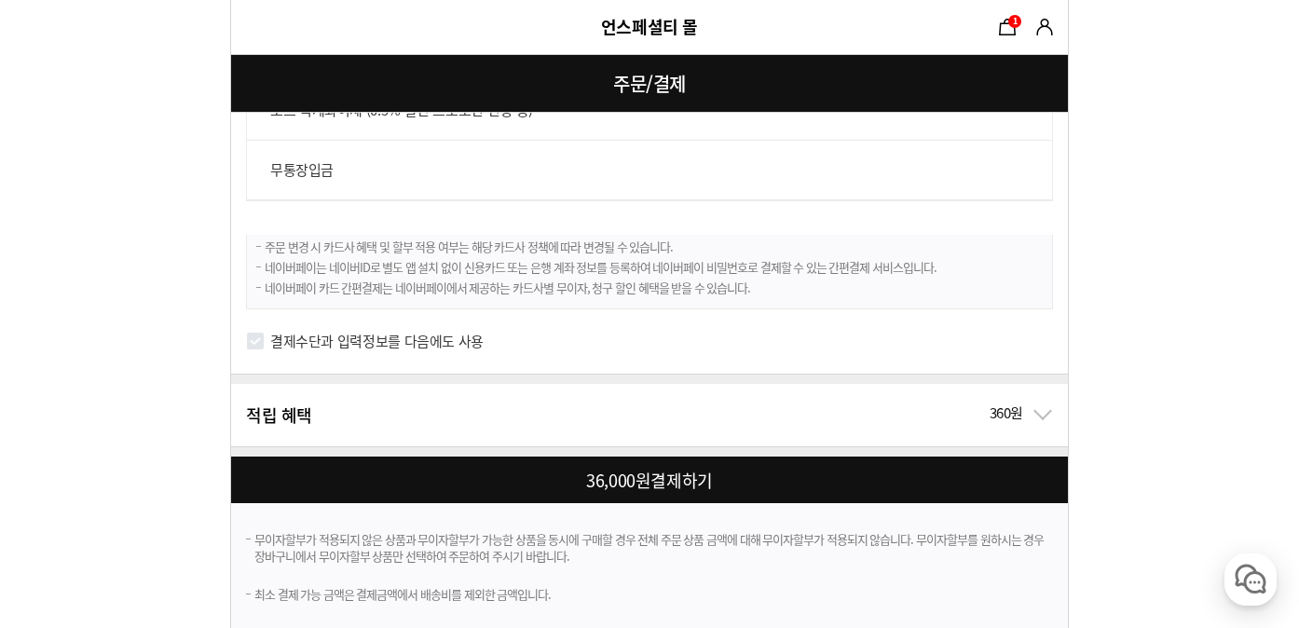
scroll to position [1497, 0]
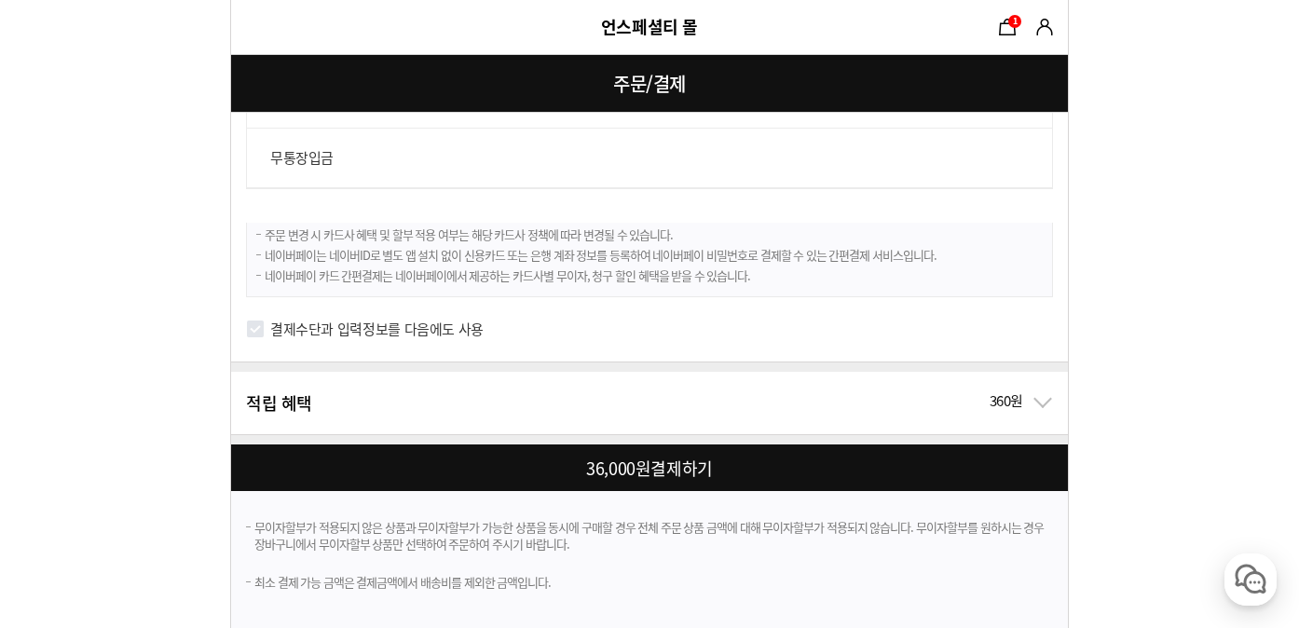
click at [256, 329] on input "결제수단과 입력정보를 다음에도 사용" at bounding box center [255, 329] width 19 height 19
click at [1043, 396] on div "적립 혜택 360원" at bounding box center [649, 403] width 837 height 62
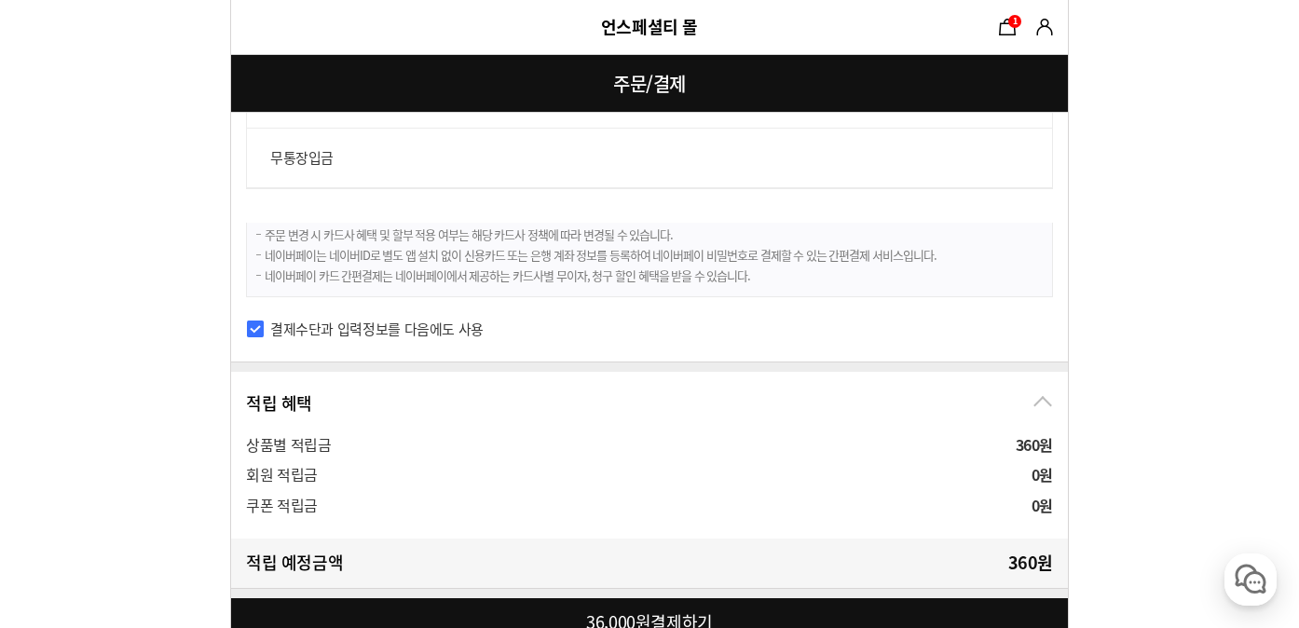
click at [1036, 401] on div "적립 혜택 360원" at bounding box center [649, 403] width 837 height 62
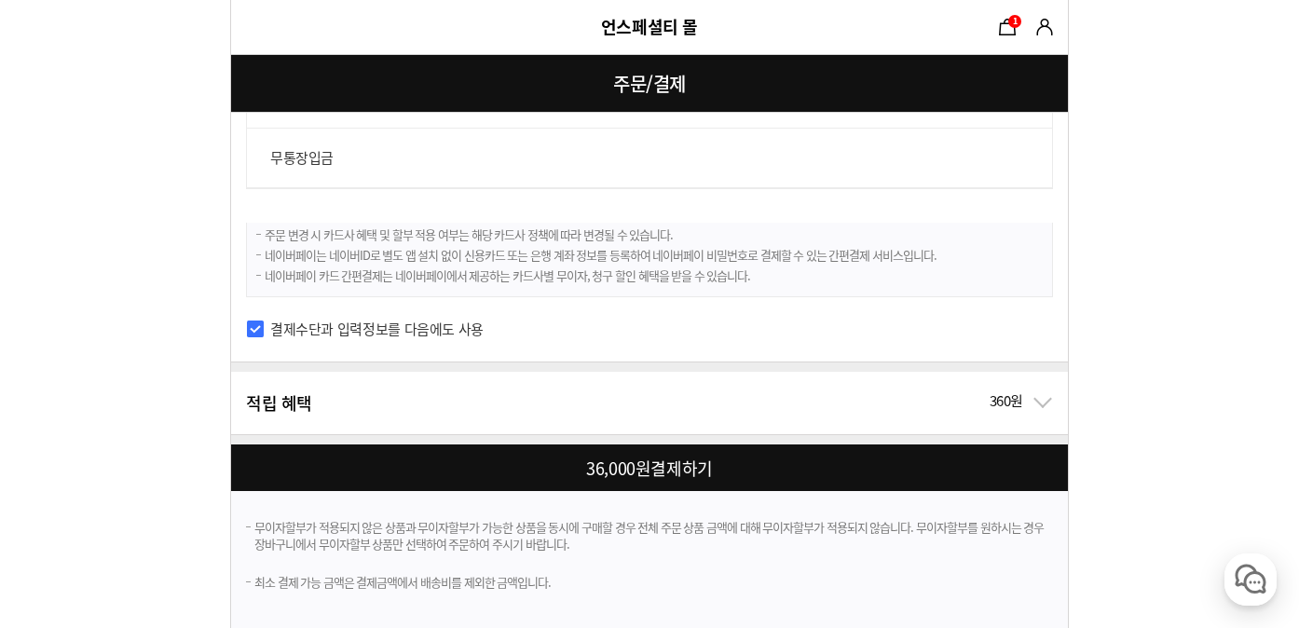
click at [643, 462] on div at bounding box center [653, 467] width 844 height 47
checkbox input "true"
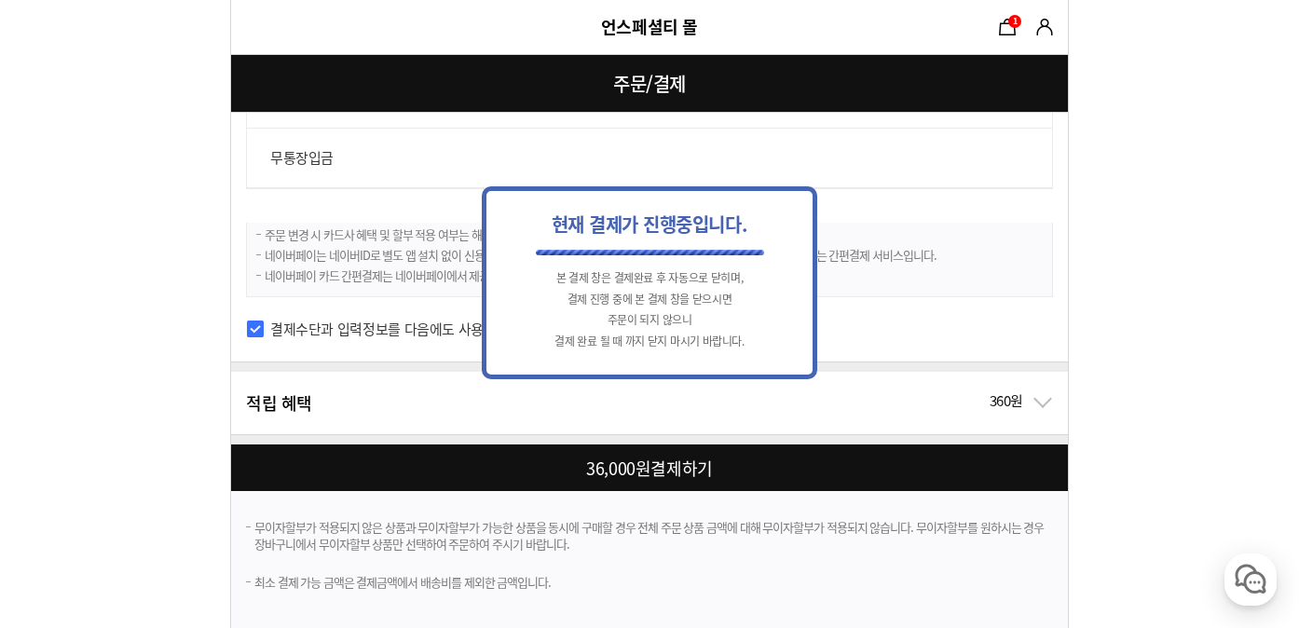
scroll to position [0, 0]
